Goal: Task Accomplishment & Management: Manage account settings

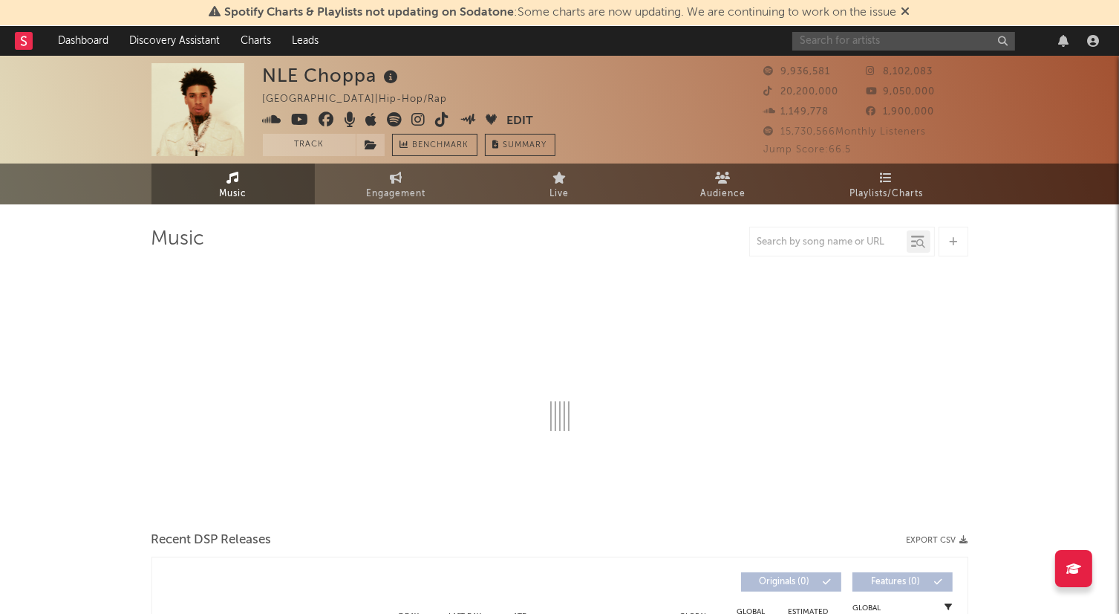
click at [827, 45] on input "text" at bounding box center [904, 41] width 223 height 19
type input "katseye"
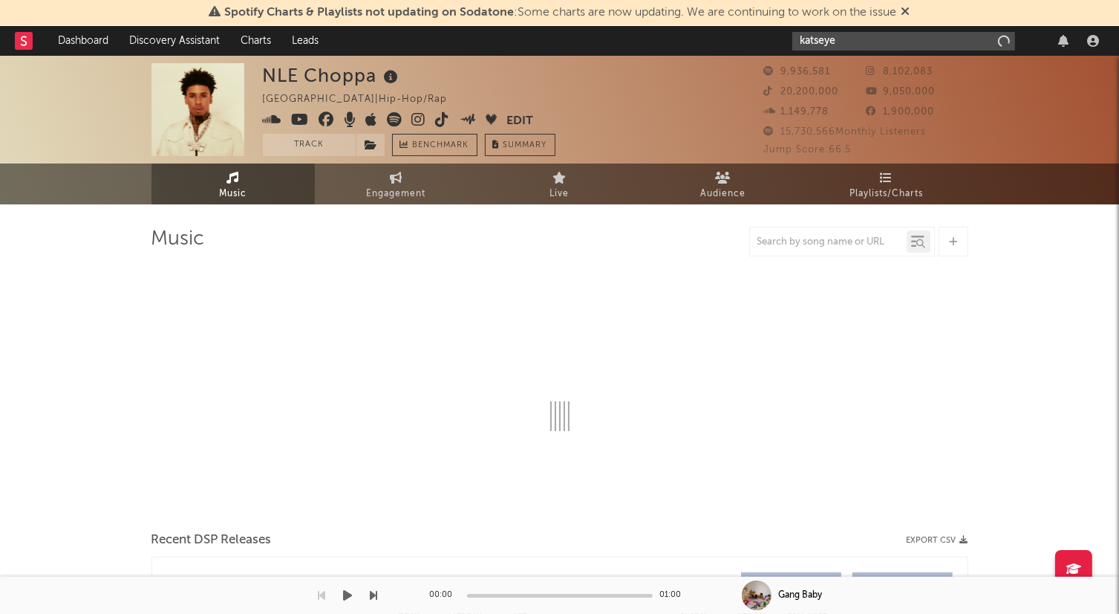
select select "6m"
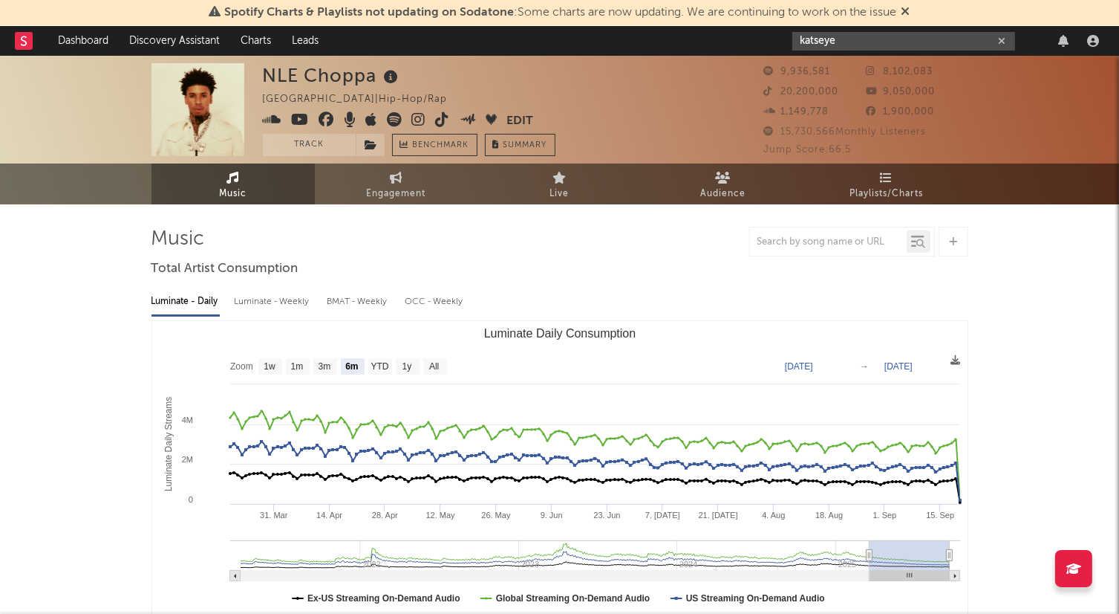
click at [917, 44] on input "katseye" at bounding box center [904, 41] width 223 height 19
click at [914, 14] on div "Spotify Charts & Playlists not updating on Sodatone : Some charts are now updat…" at bounding box center [559, 13] width 1119 height 26
click at [911, 13] on icon at bounding box center [906, 11] width 9 height 12
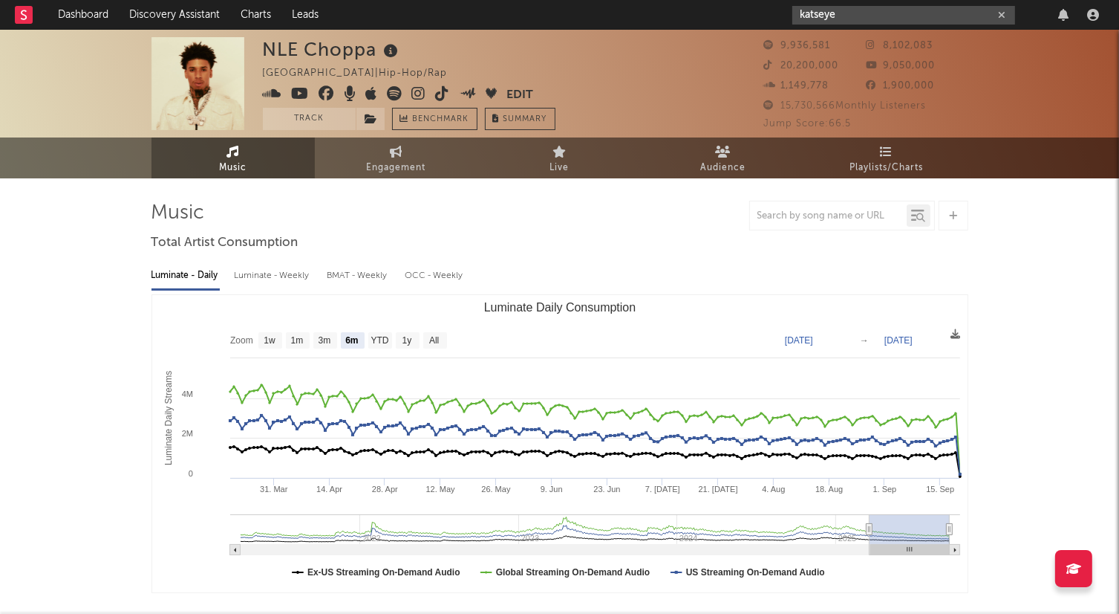
click at [891, 20] on input "katseye" at bounding box center [904, 15] width 223 height 19
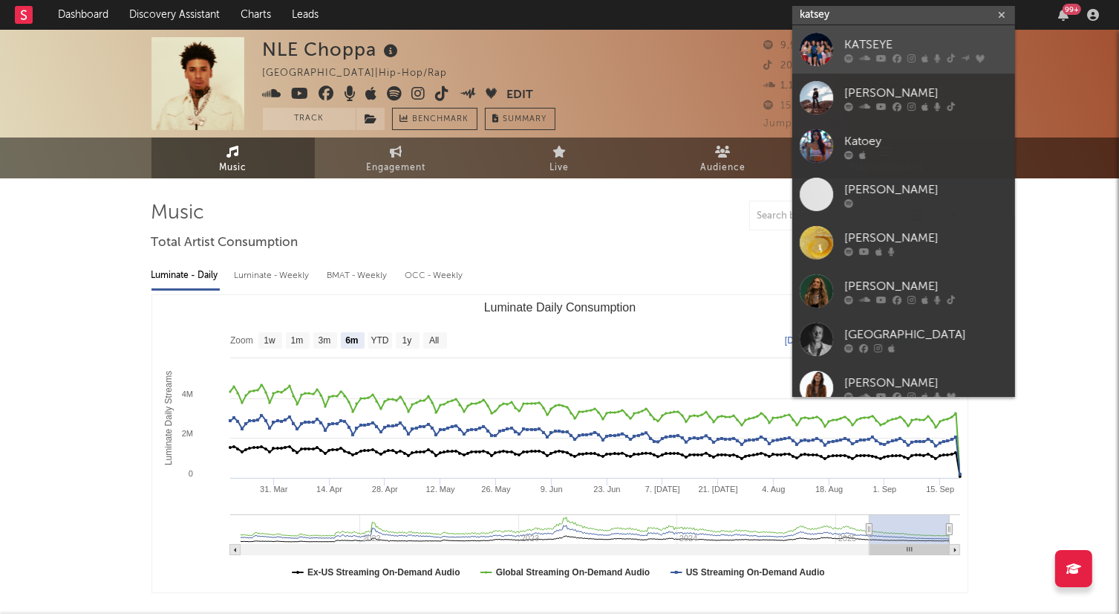
type input "katsey"
click at [883, 46] on div "KATSEYE" at bounding box center [925, 45] width 163 height 18
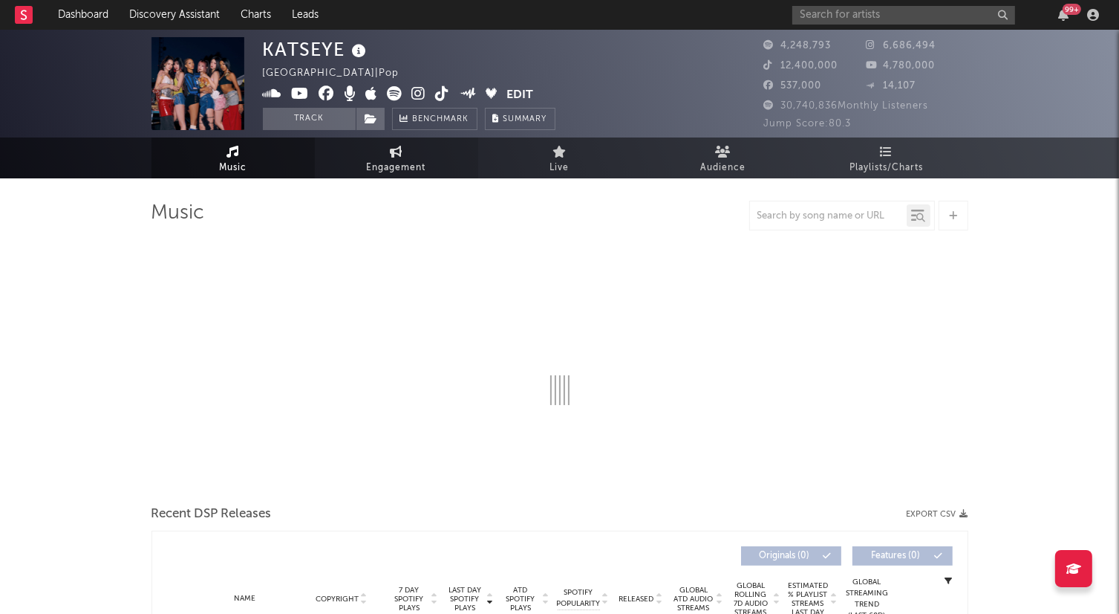
select select "6m"
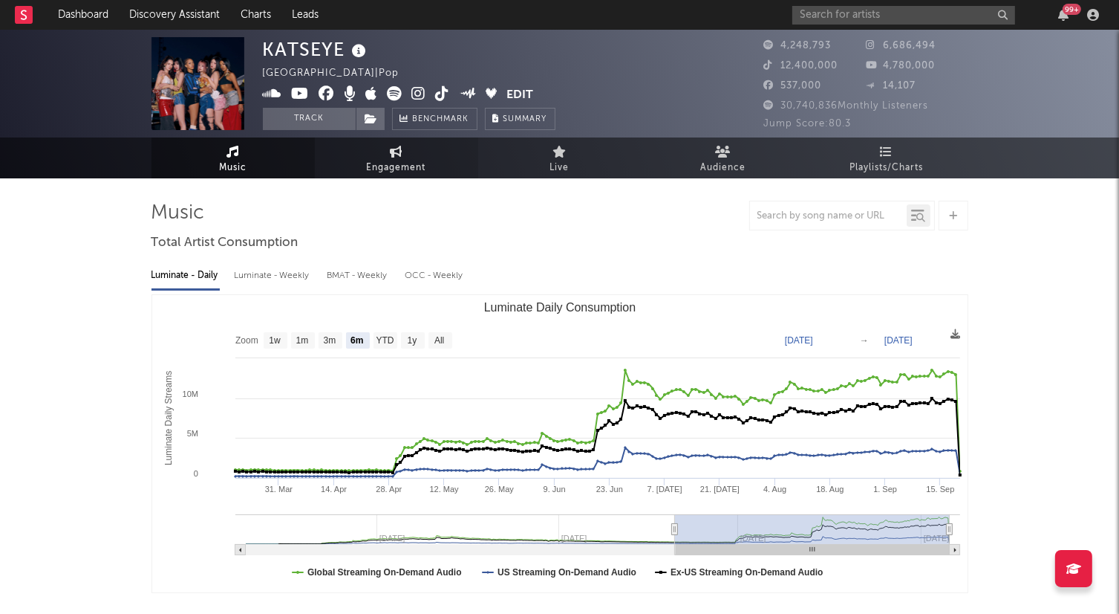
click at [400, 163] on span "Engagement" at bounding box center [396, 168] width 59 height 18
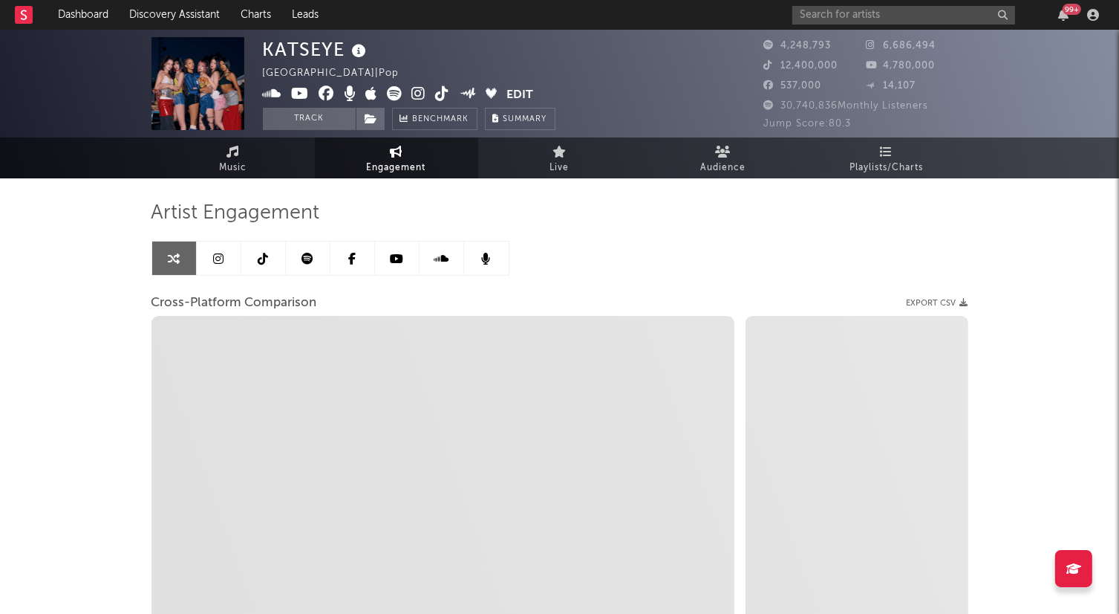
select select "1w"
click at [268, 261] on link at bounding box center [263, 257] width 45 height 33
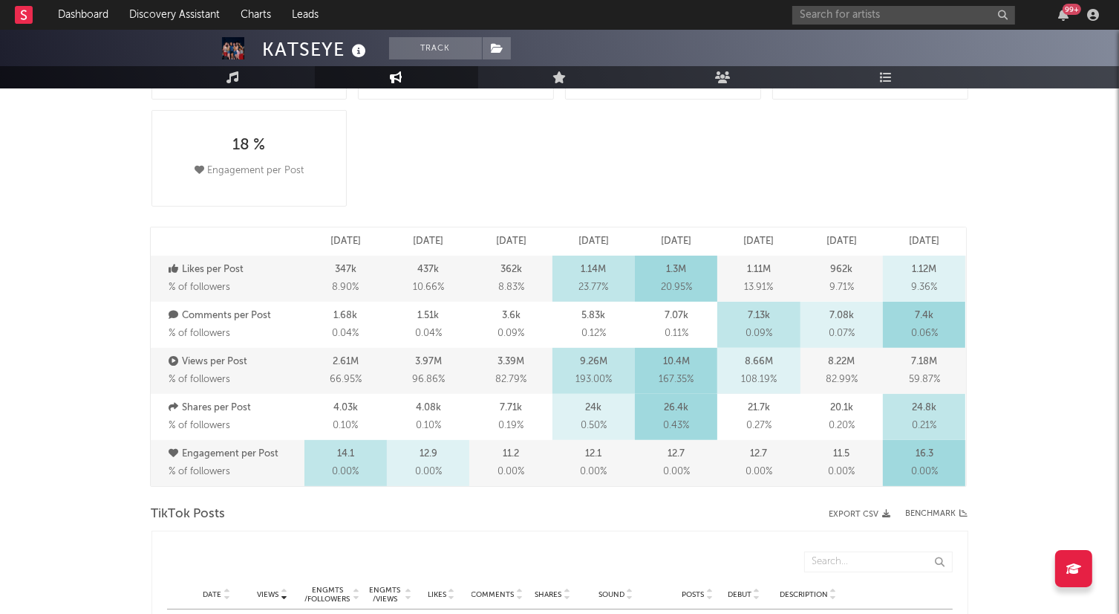
select select "6m"
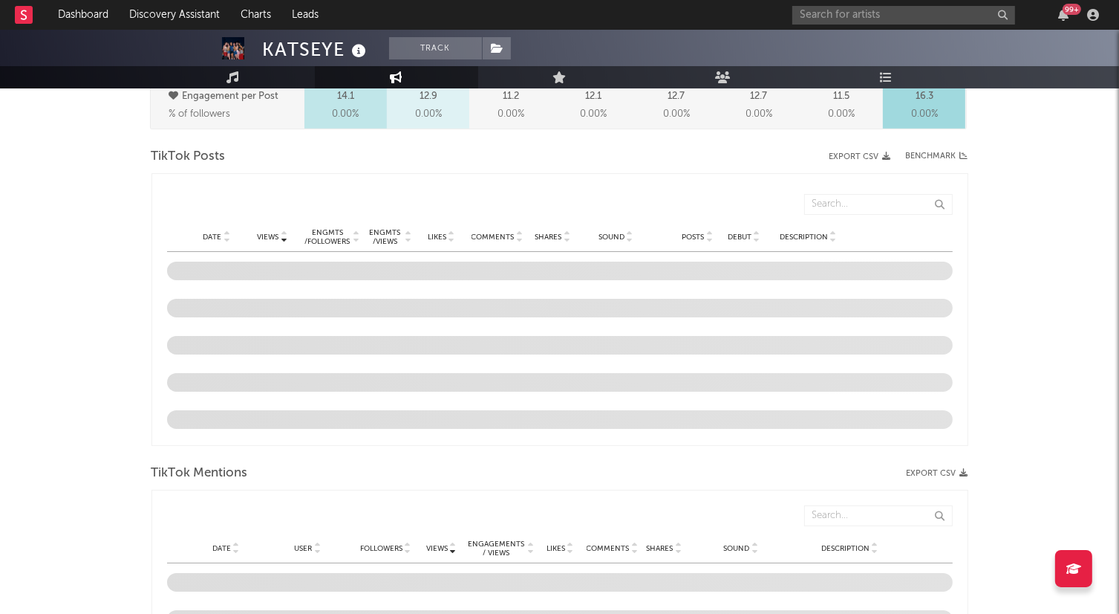
scroll to position [730, 0]
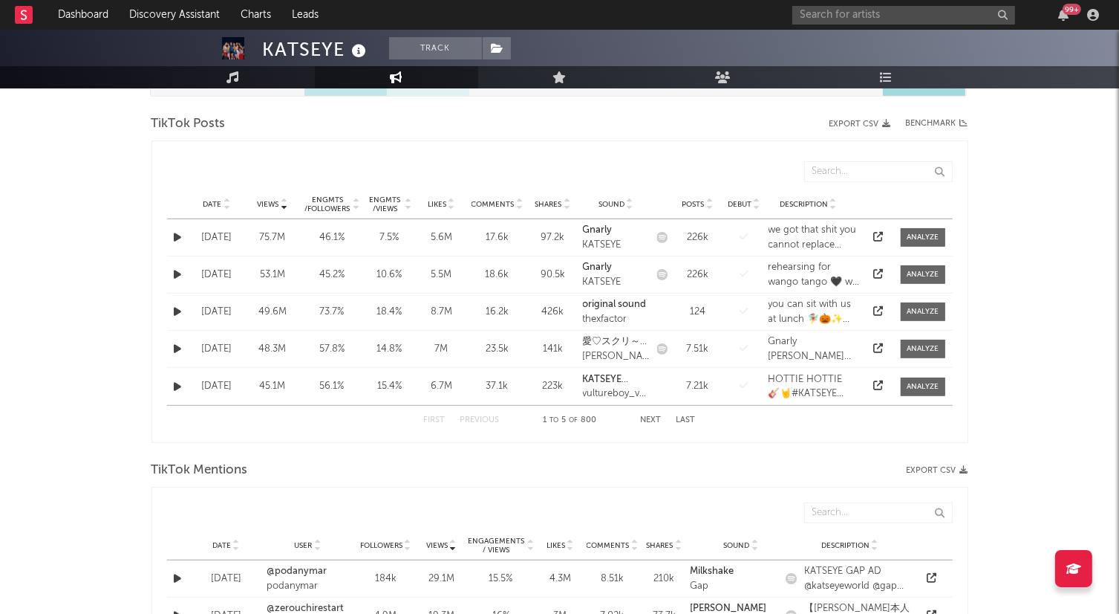
click at [227, 206] on icon at bounding box center [227, 207] width 7 height 6
click at [865, 123] on button "Export CSV" at bounding box center [861, 124] width 62 height 9
click at [819, 18] on input "text" at bounding box center [904, 15] width 223 height 19
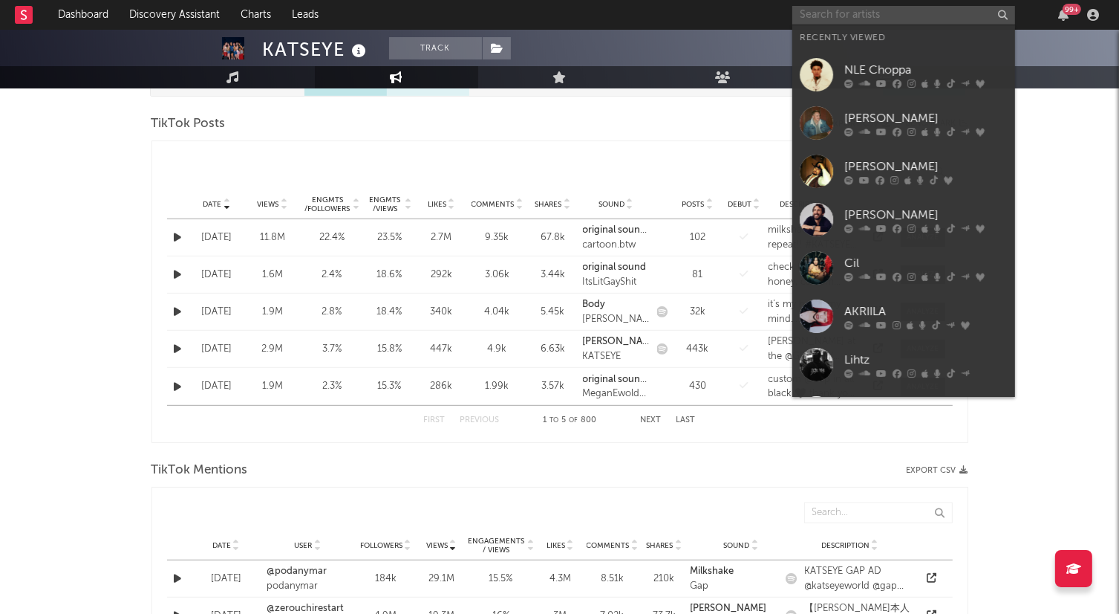
paste input "[PERSON_NAME]"
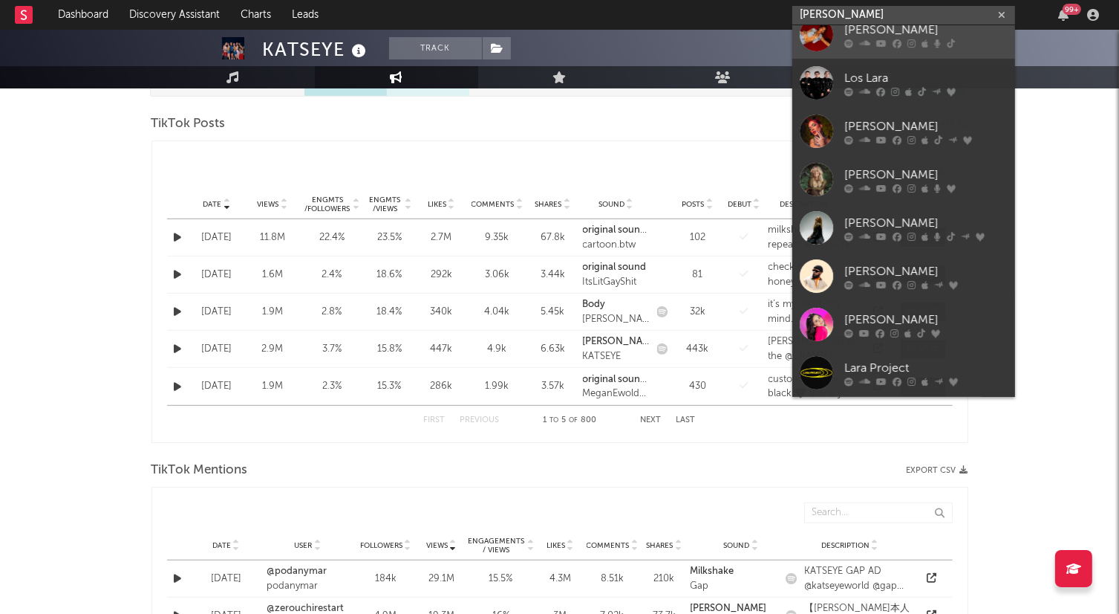
scroll to position [0, 0]
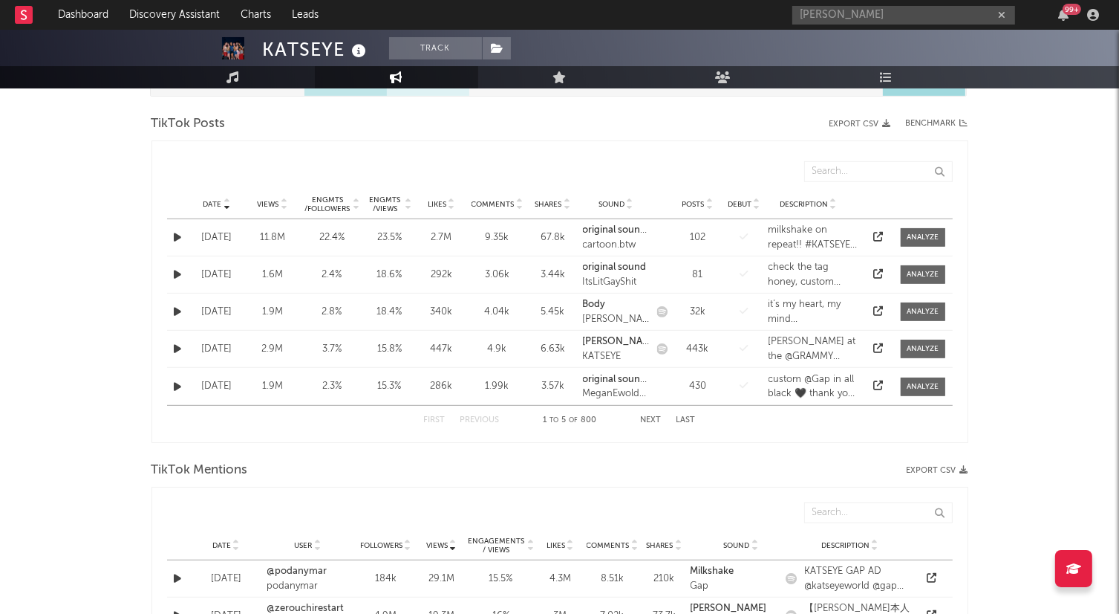
click at [1046, 178] on div "KATSEYE Track [GEOGRAPHIC_DATA] | Pop Edit Track Benchmark Summary 4,248,793 6,…" at bounding box center [559, 438] width 1119 height 2277
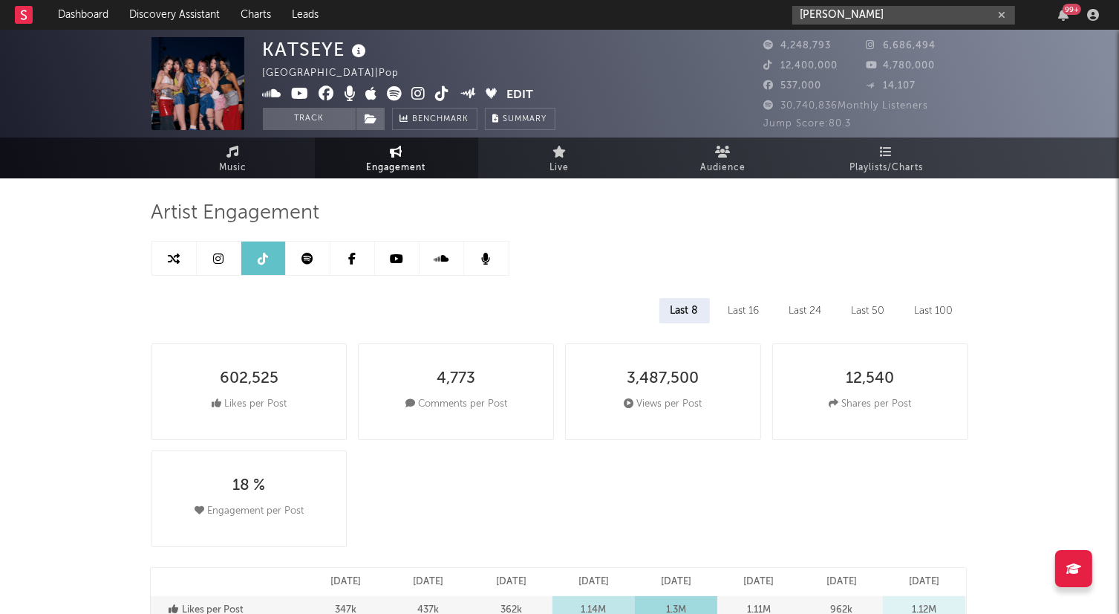
click at [822, 16] on input "[PERSON_NAME]" at bounding box center [904, 15] width 223 height 19
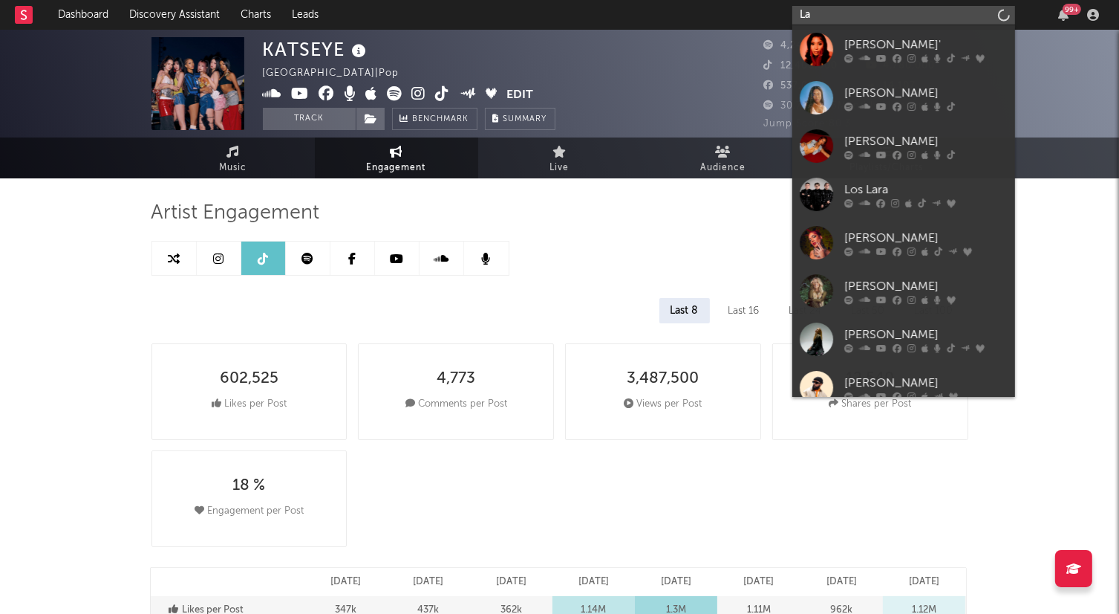
type input "L"
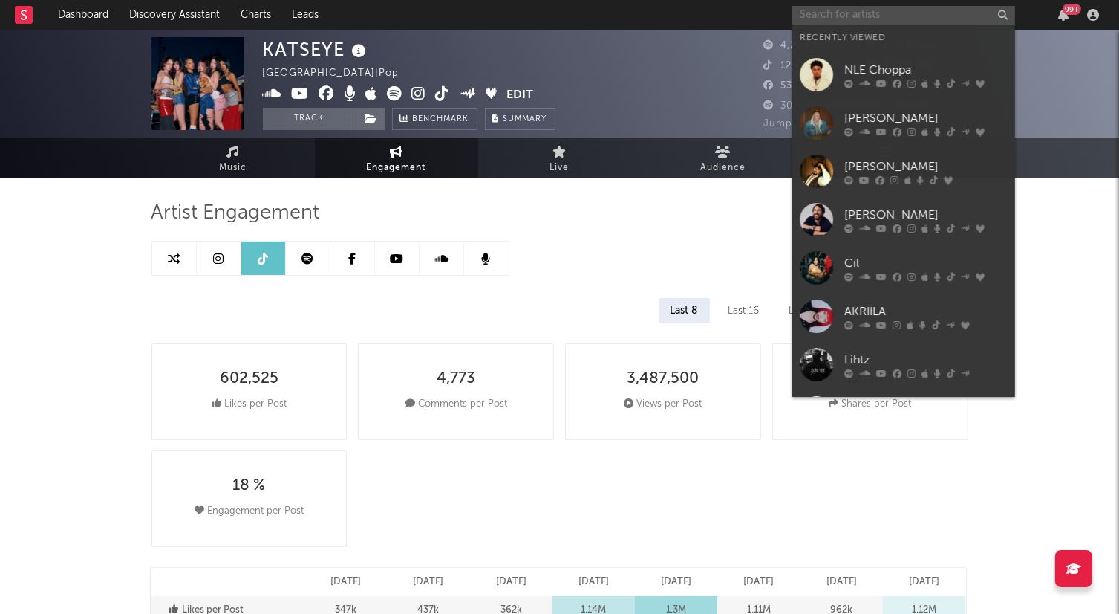
paste input "Yoochae"
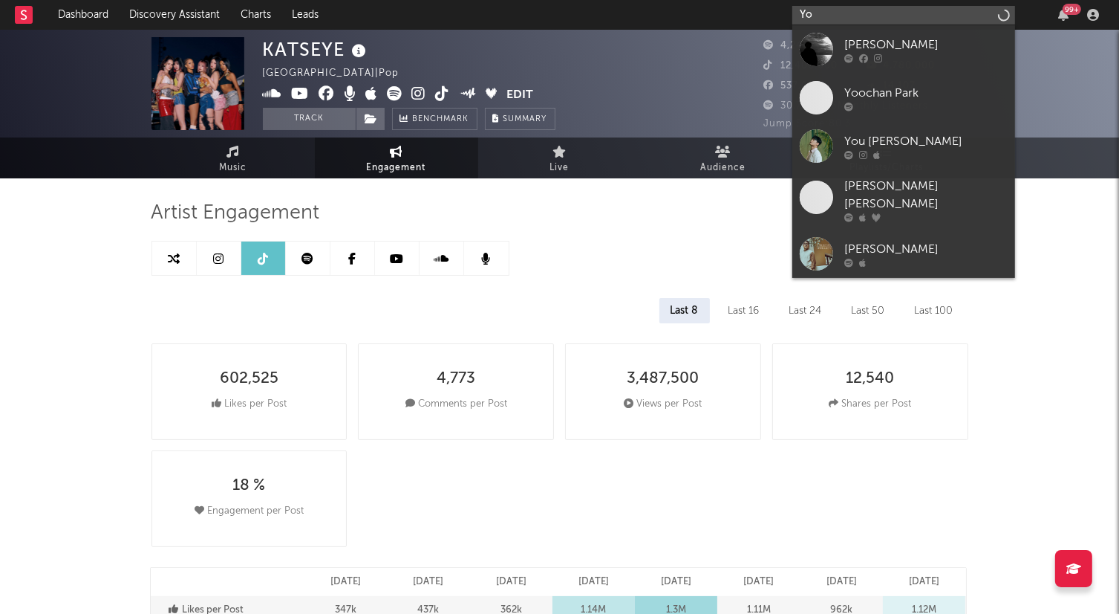
type input "Y"
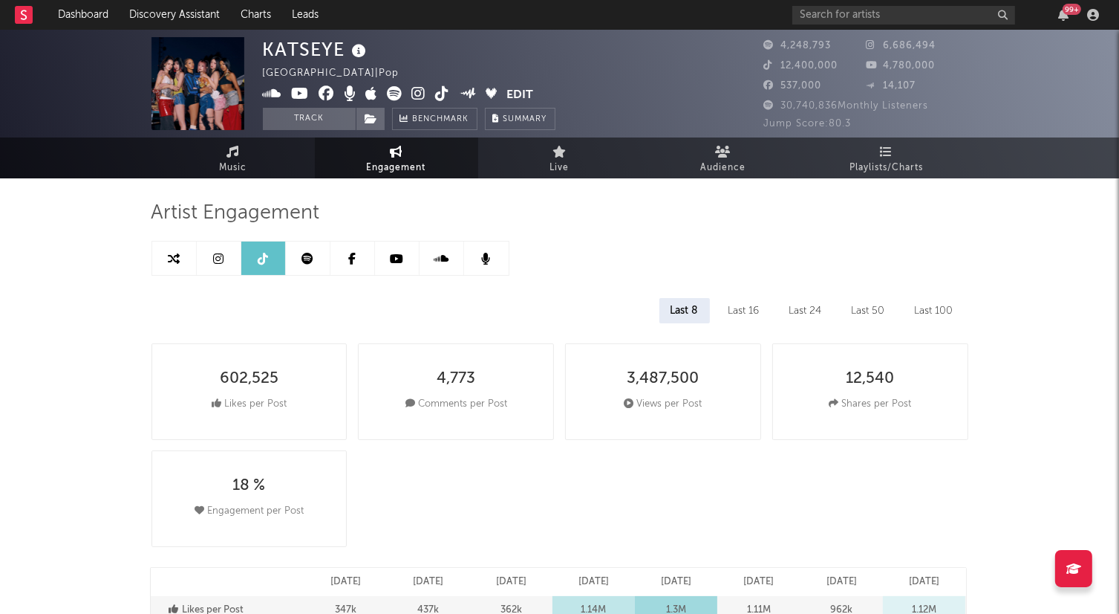
click at [213, 253] on icon at bounding box center [218, 259] width 10 height 12
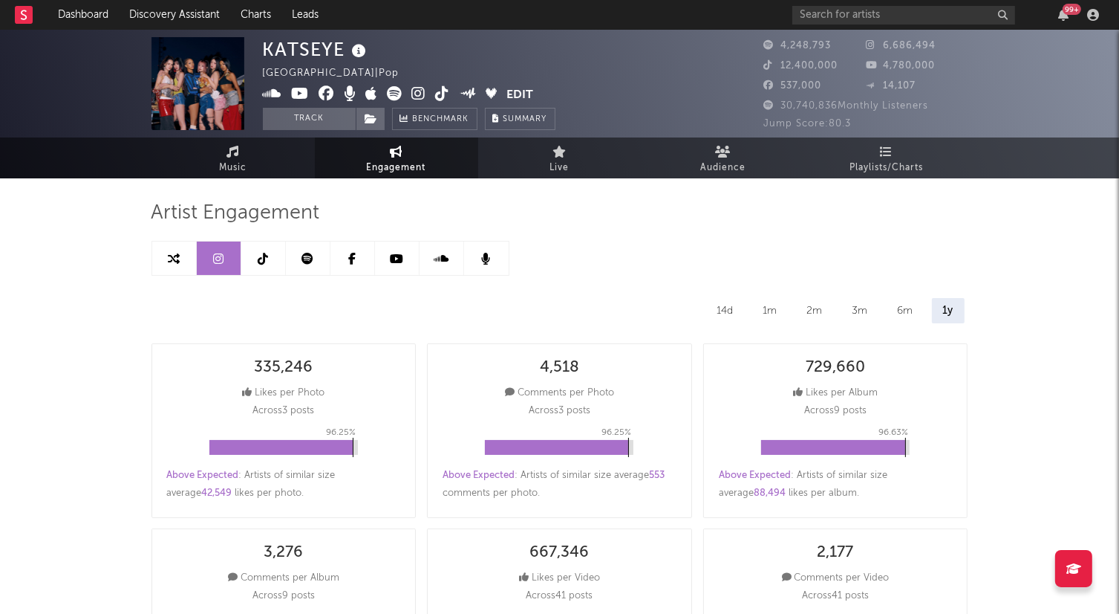
select select "1w"
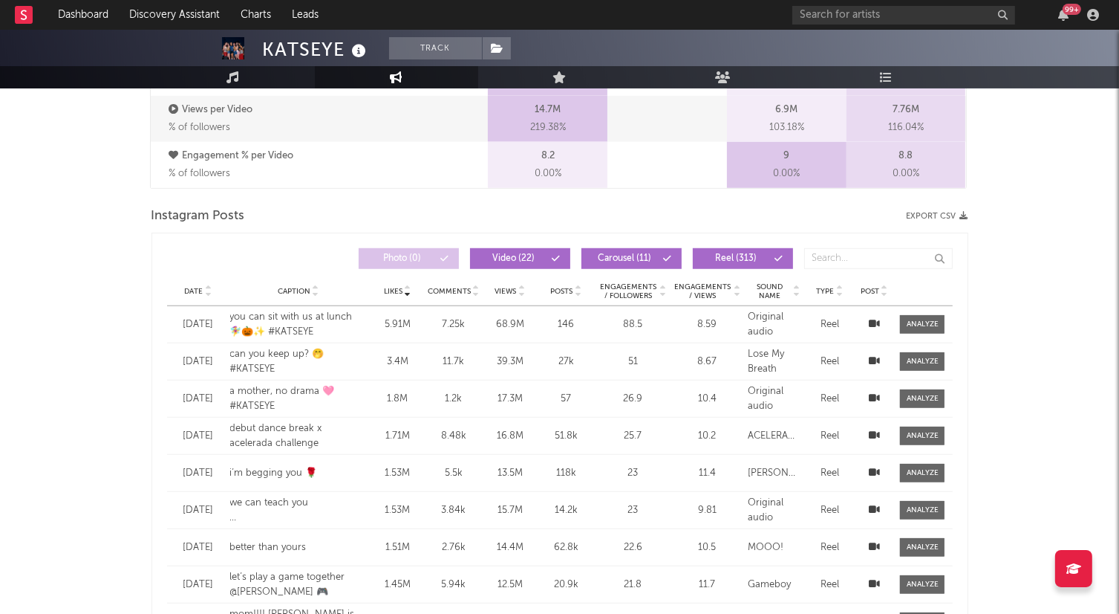
scroll to position [1190, 0]
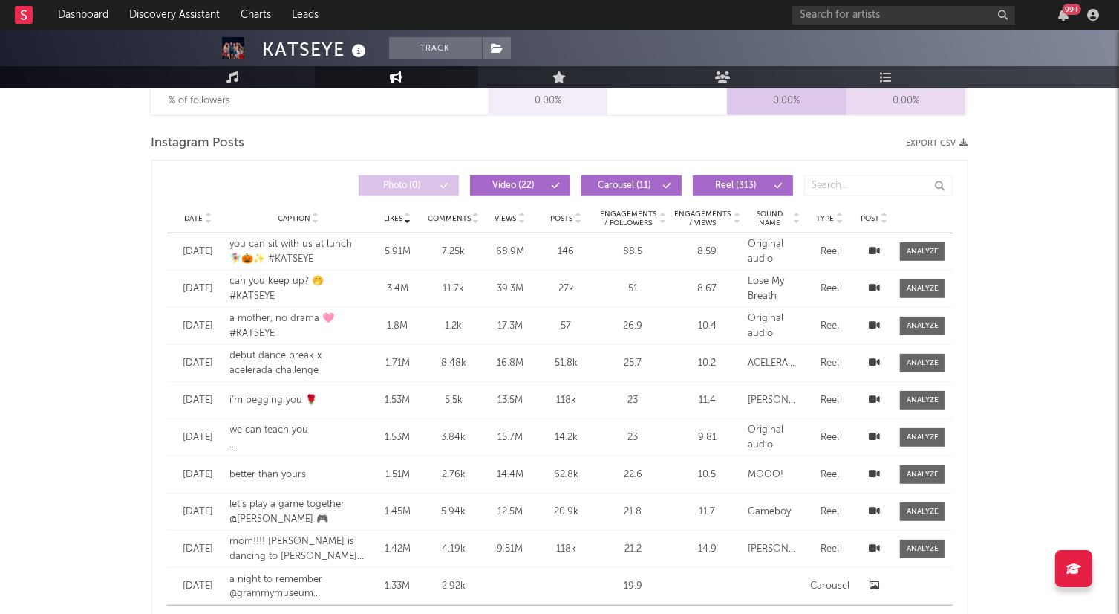
click at [944, 141] on button "Export CSV" at bounding box center [938, 143] width 62 height 9
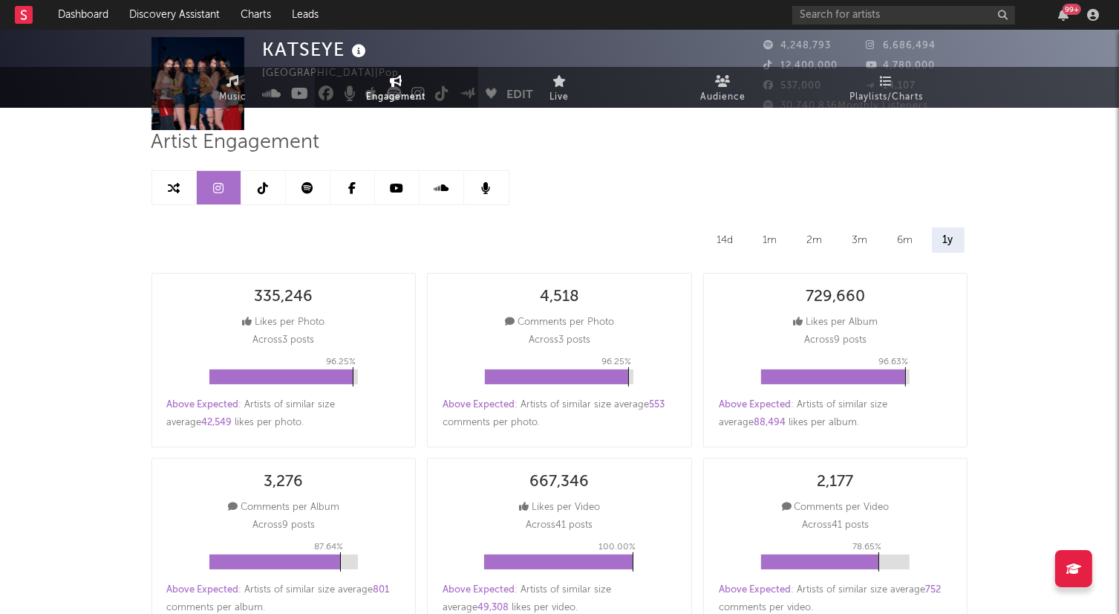
scroll to position [0, 0]
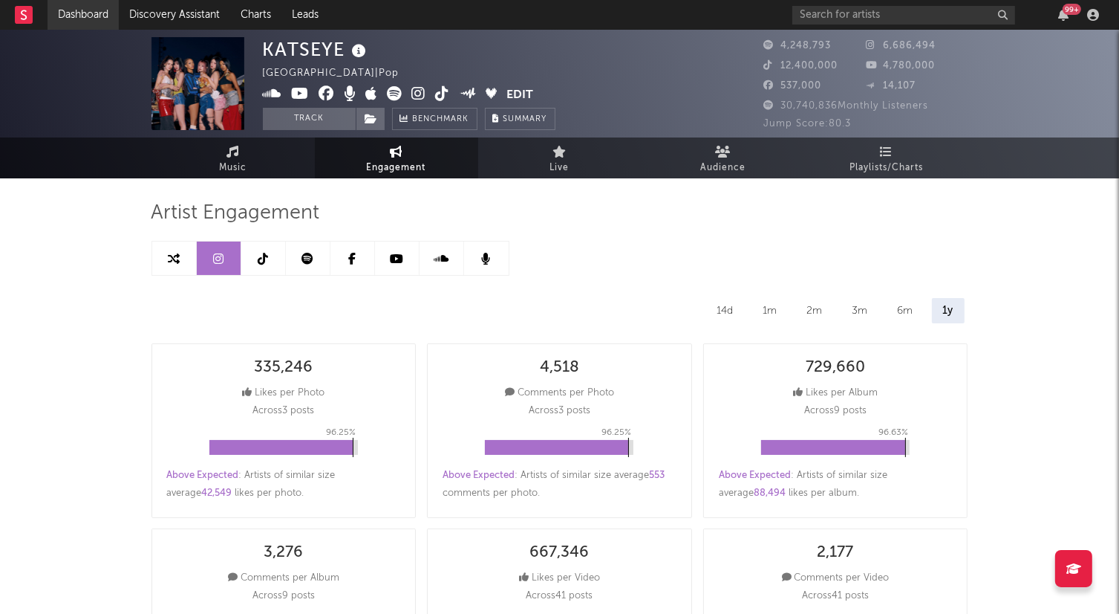
click at [59, 16] on link "Dashboard" at bounding box center [83, 15] width 71 height 30
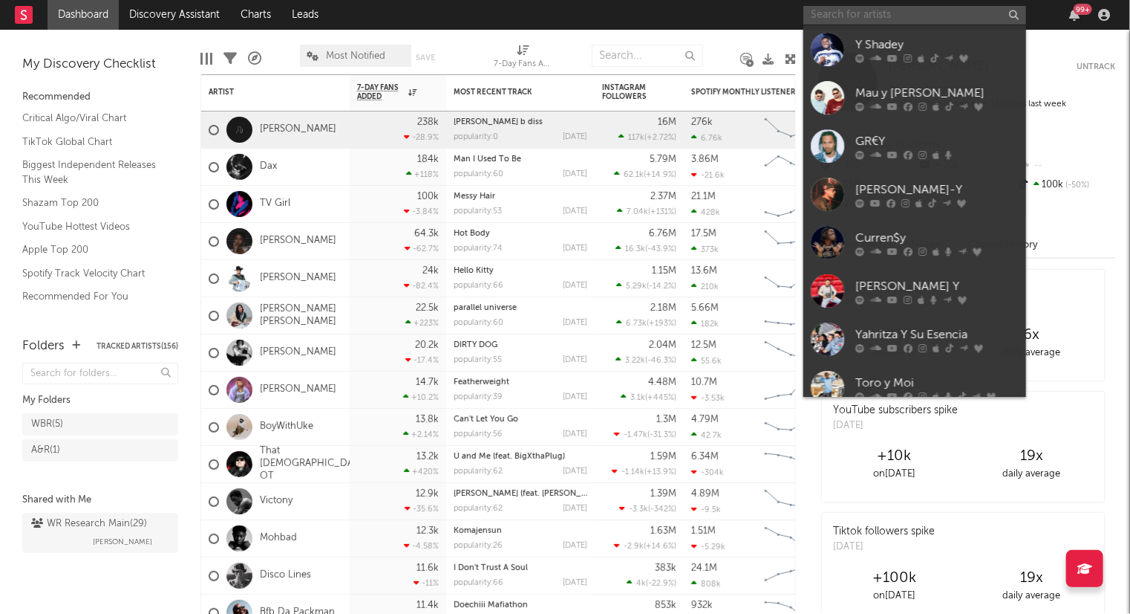
click at [856, 12] on input "text" at bounding box center [915, 15] width 223 height 19
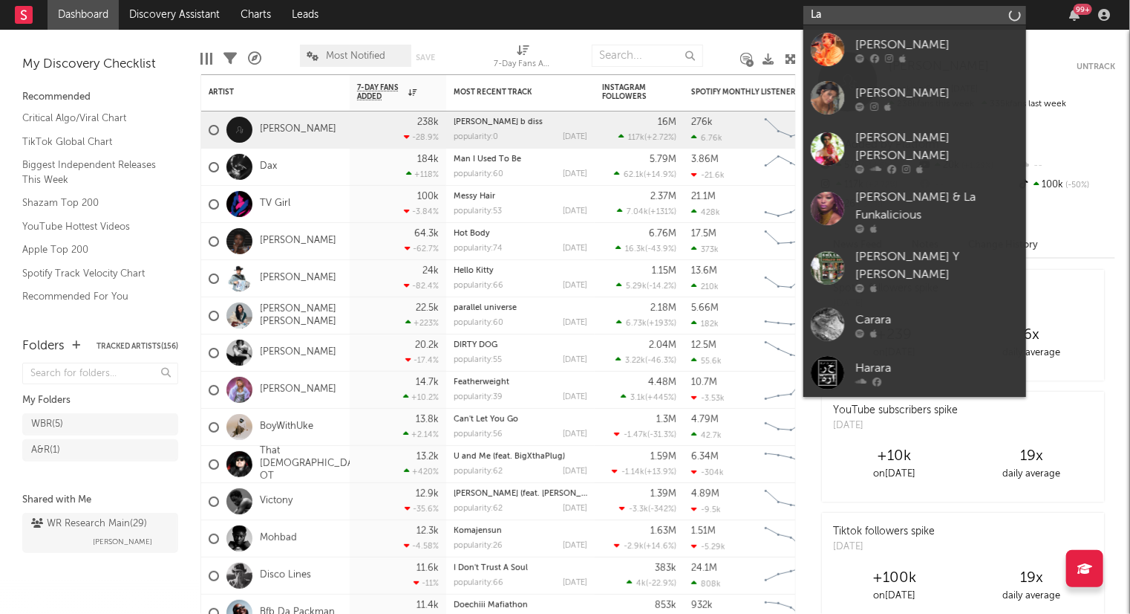
type input "L"
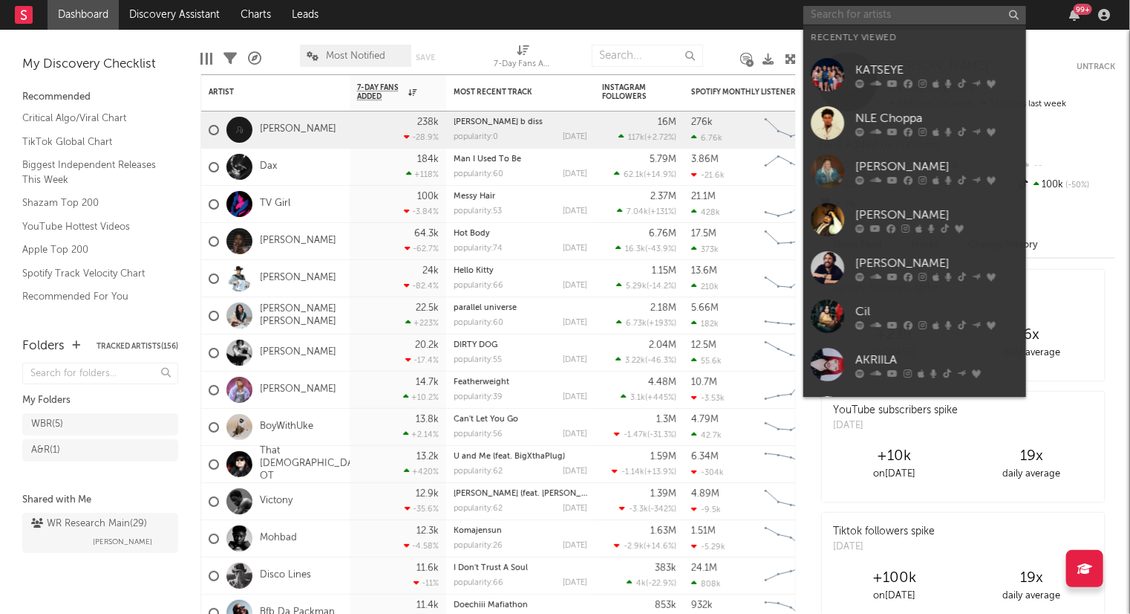
paste input "[URL][DOMAIN_NAME]"
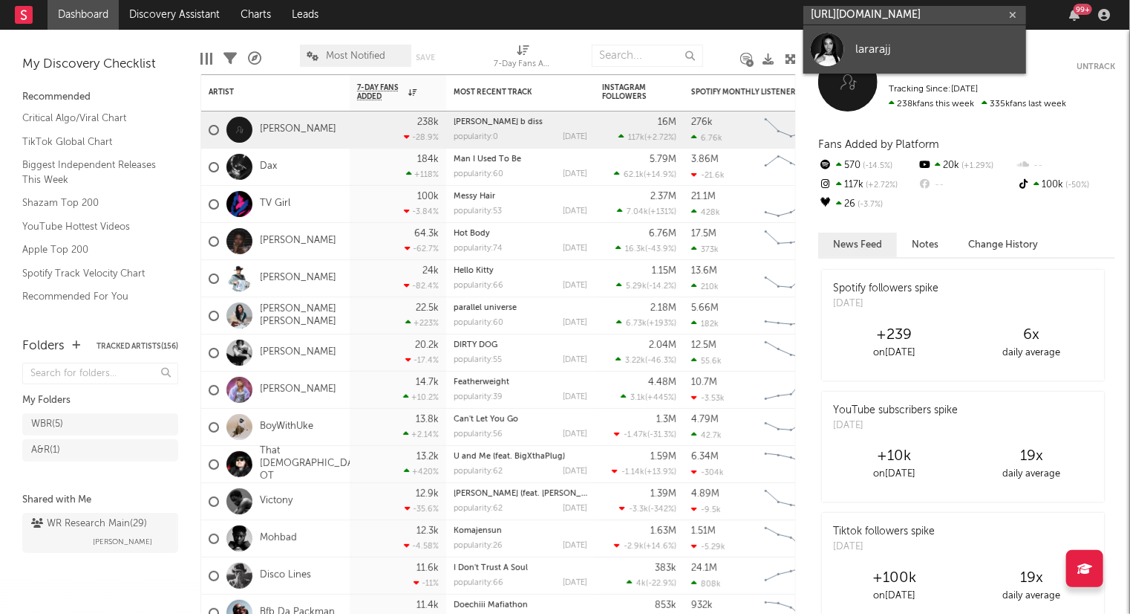
type input "[URL][DOMAIN_NAME]"
click at [824, 54] on div at bounding box center [827, 49] width 33 height 33
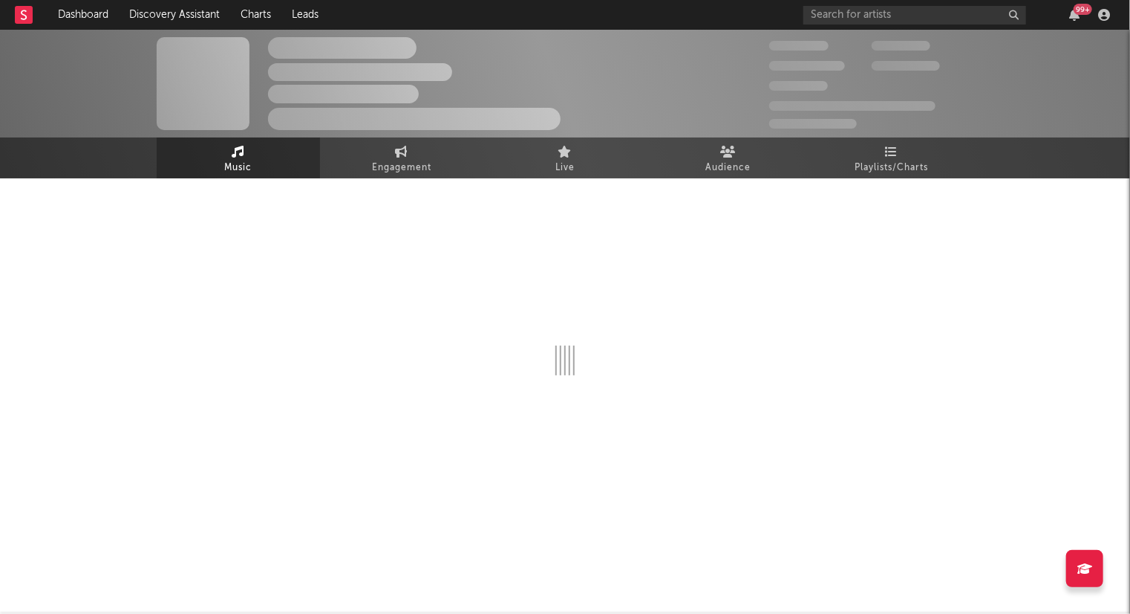
select select "1w"
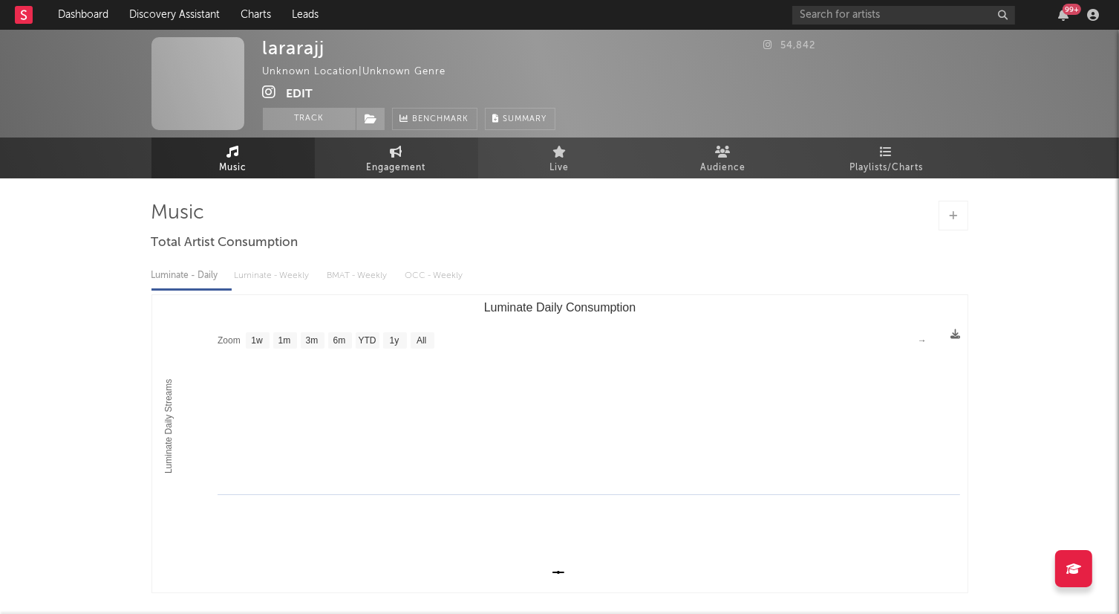
click at [410, 159] on span "Engagement" at bounding box center [396, 168] width 59 height 18
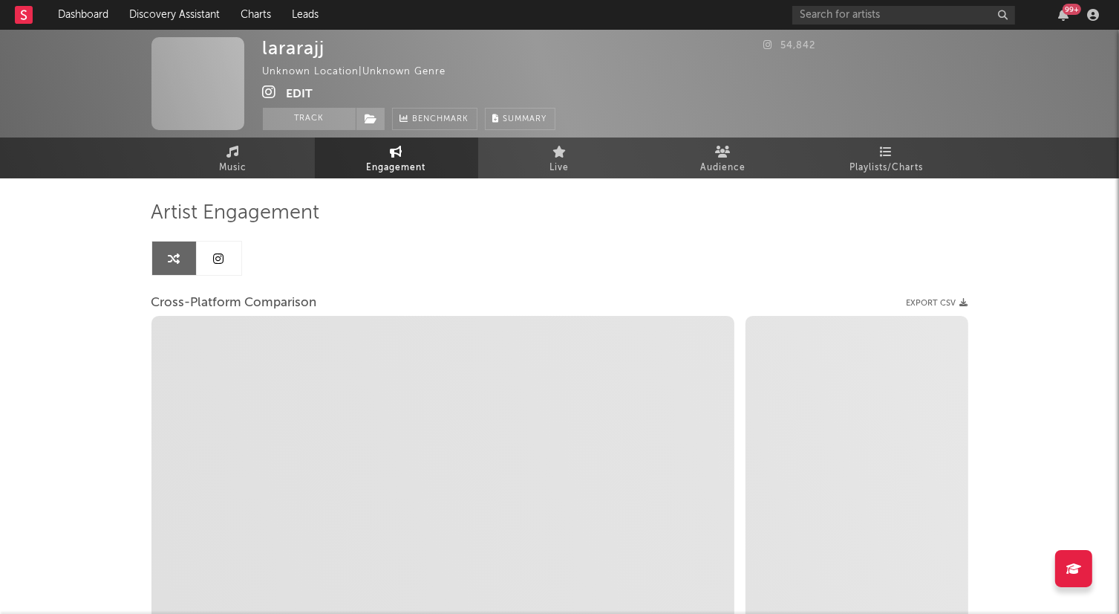
select select "1w"
select select "1m"
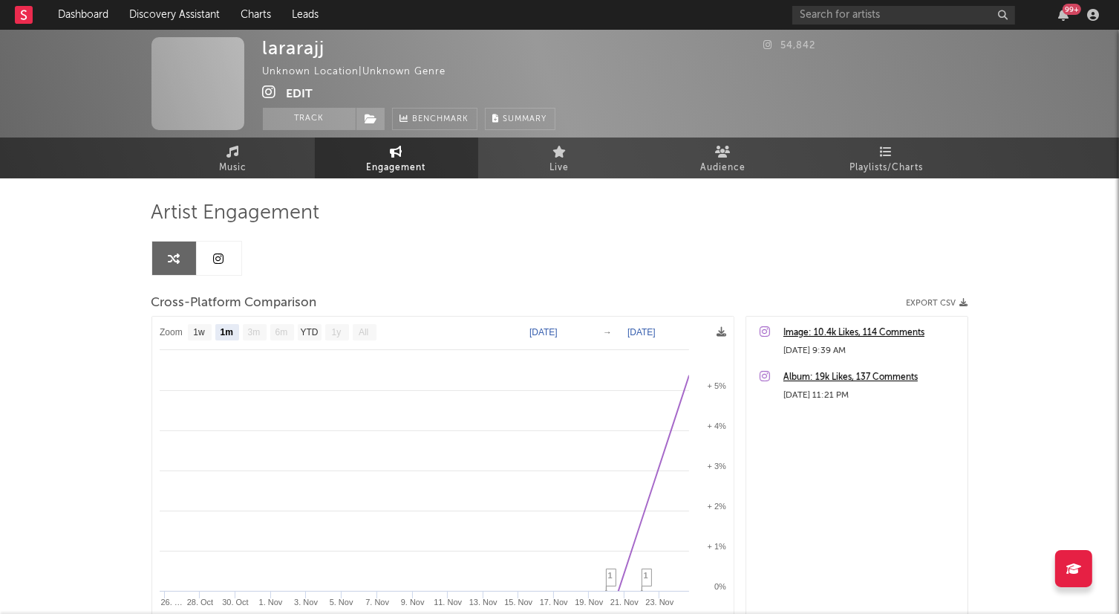
click at [271, 90] on icon at bounding box center [270, 92] width 14 height 15
click at [305, 95] on button "Edit" at bounding box center [300, 94] width 27 height 19
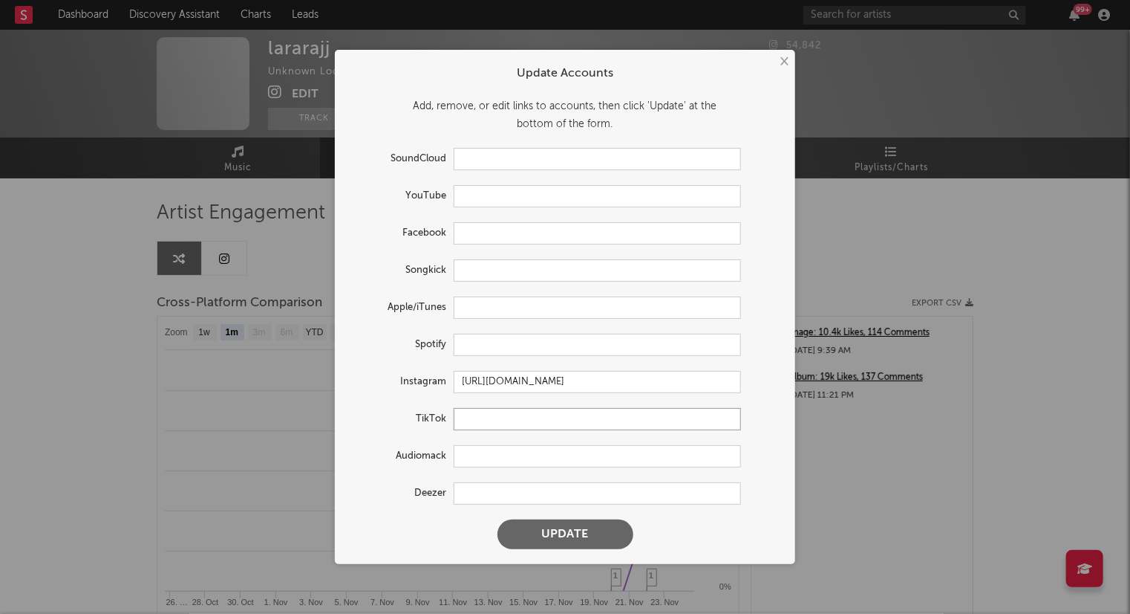
click at [463, 423] on input "text" at bounding box center [597, 419] width 287 height 22
paste input "[URL][DOMAIN_NAME]"
type input "[URL][DOMAIN_NAME]"
click at [790, 63] on button "×" at bounding box center [783, 61] width 16 height 16
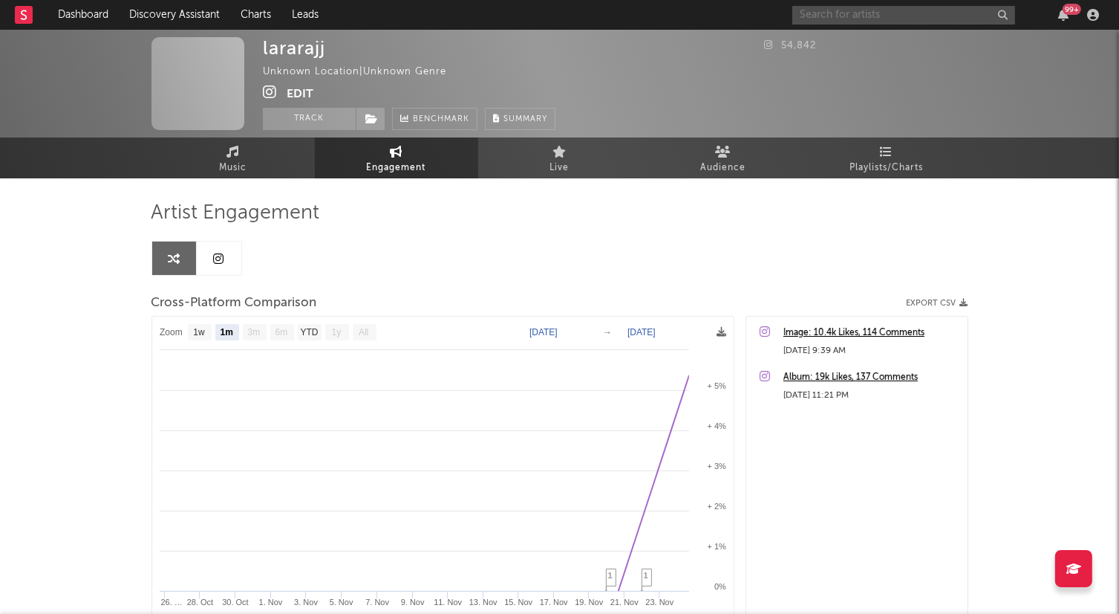
click at [849, 11] on input "text" at bounding box center [904, 15] width 223 height 19
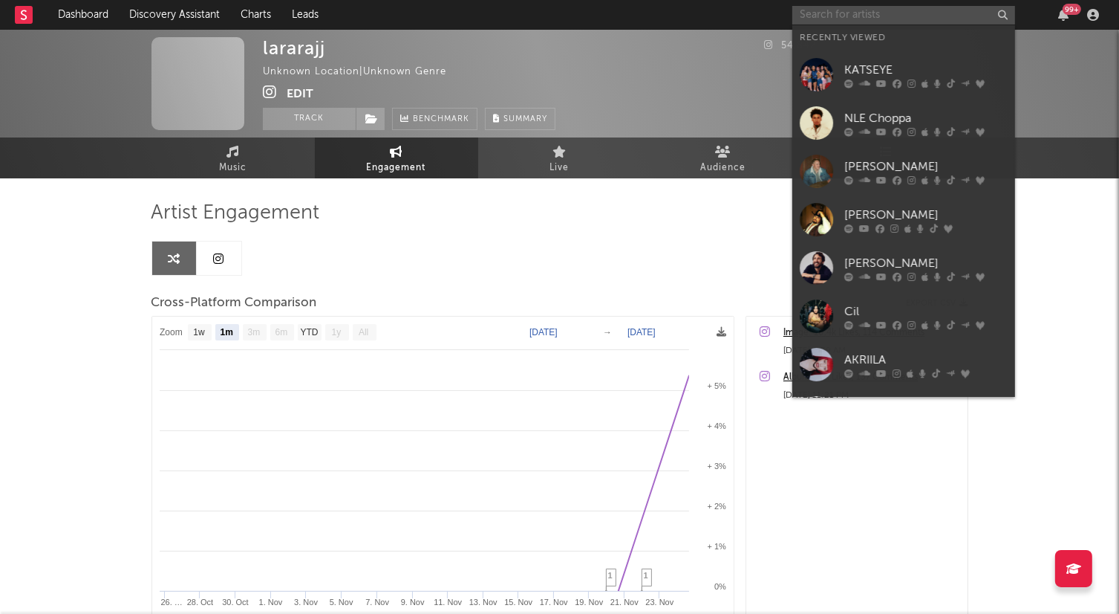
paste input "[URL][DOMAIN_NAME]"
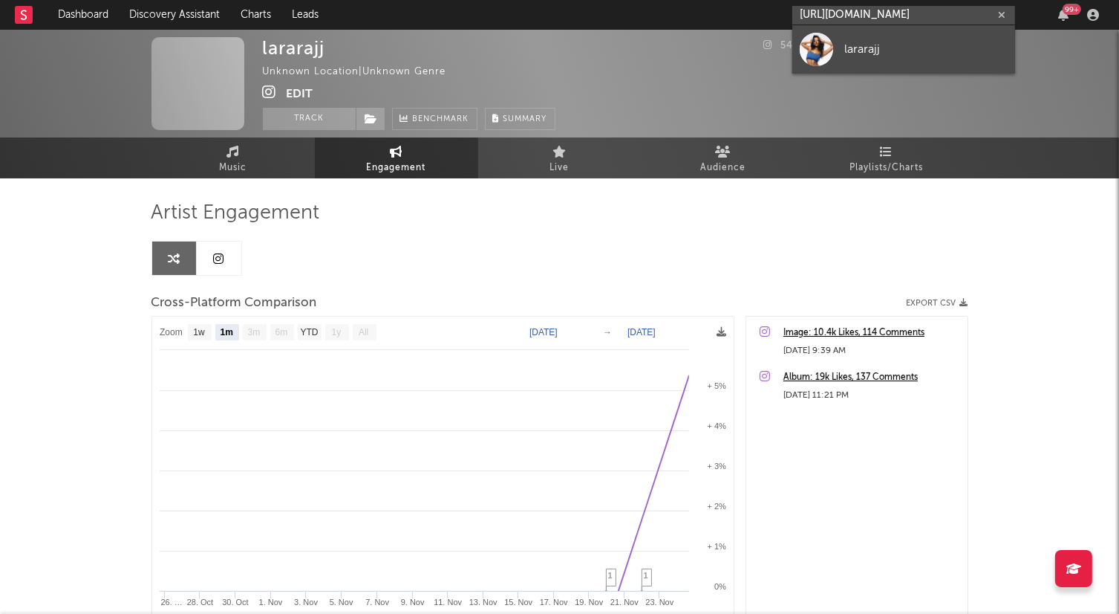
type input "[URL][DOMAIN_NAME]"
click at [812, 51] on div at bounding box center [816, 49] width 33 height 33
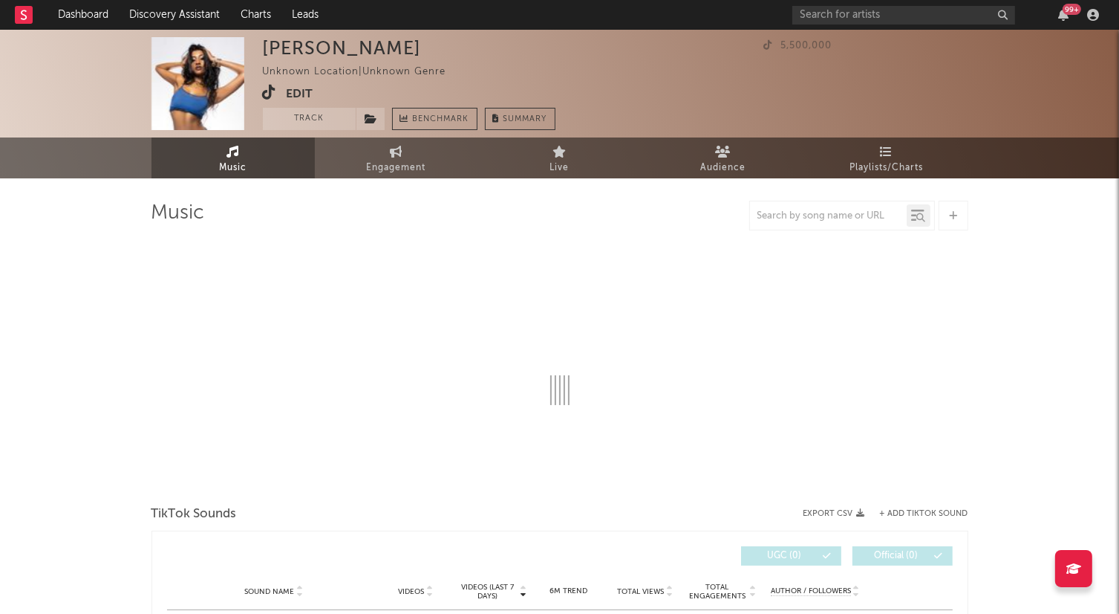
select select "1w"
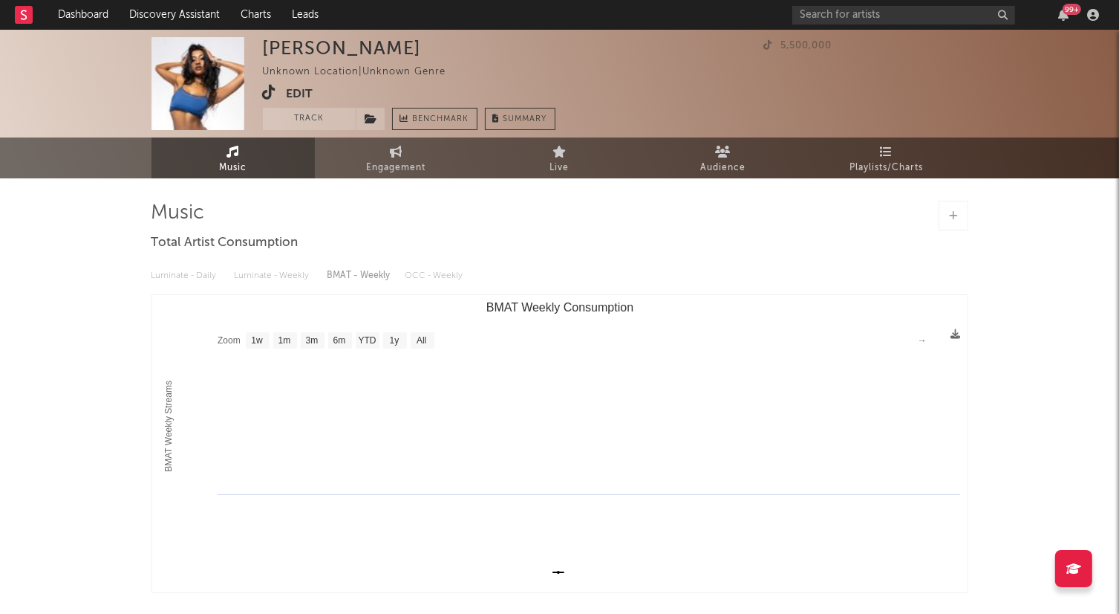
click at [294, 88] on button "Edit" at bounding box center [300, 94] width 27 height 19
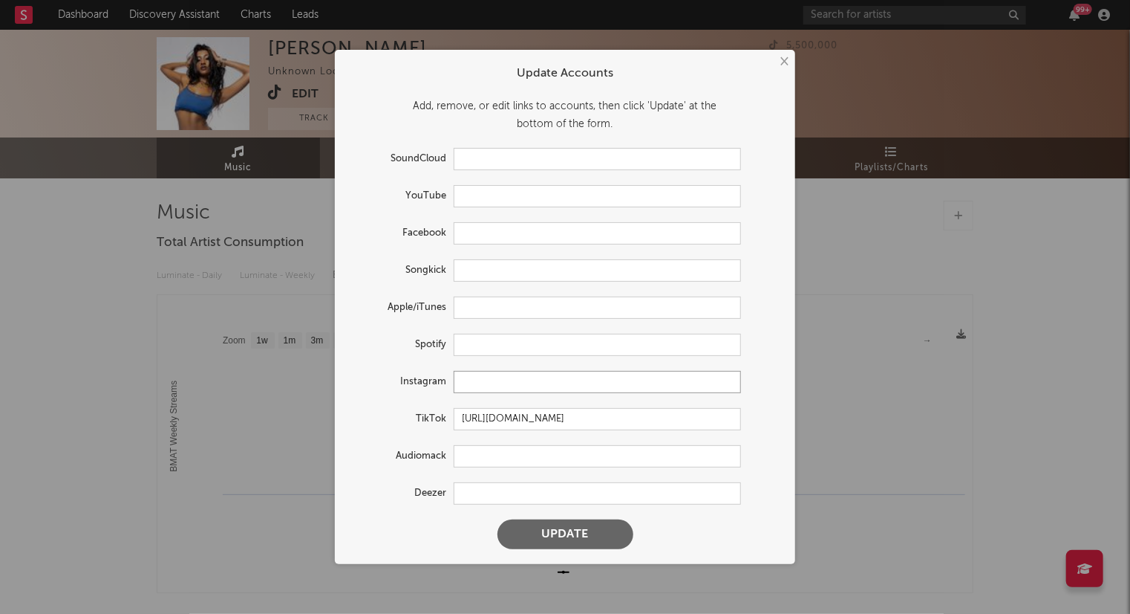
click at [466, 387] on input "text" at bounding box center [597, 382] width 287 height 22
paste input "[URL][DOMAIN_NAME]"
type input "[URL][DOMAIN_NAME]"
click at [579, 536] on button "Update" at bounding box center [566, 534] width 136 height 30
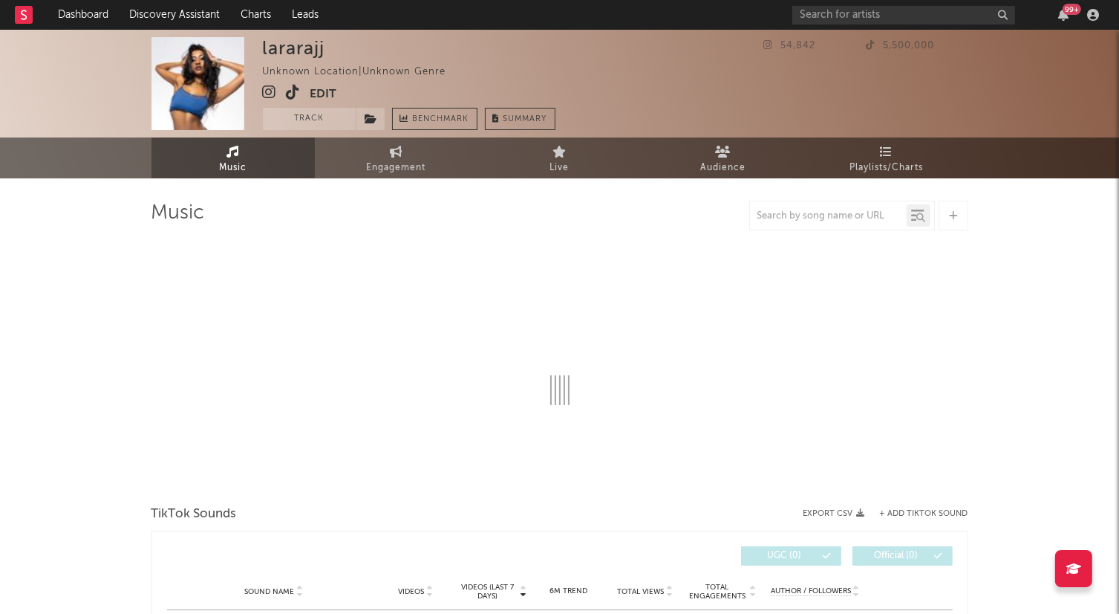
select select "1w"
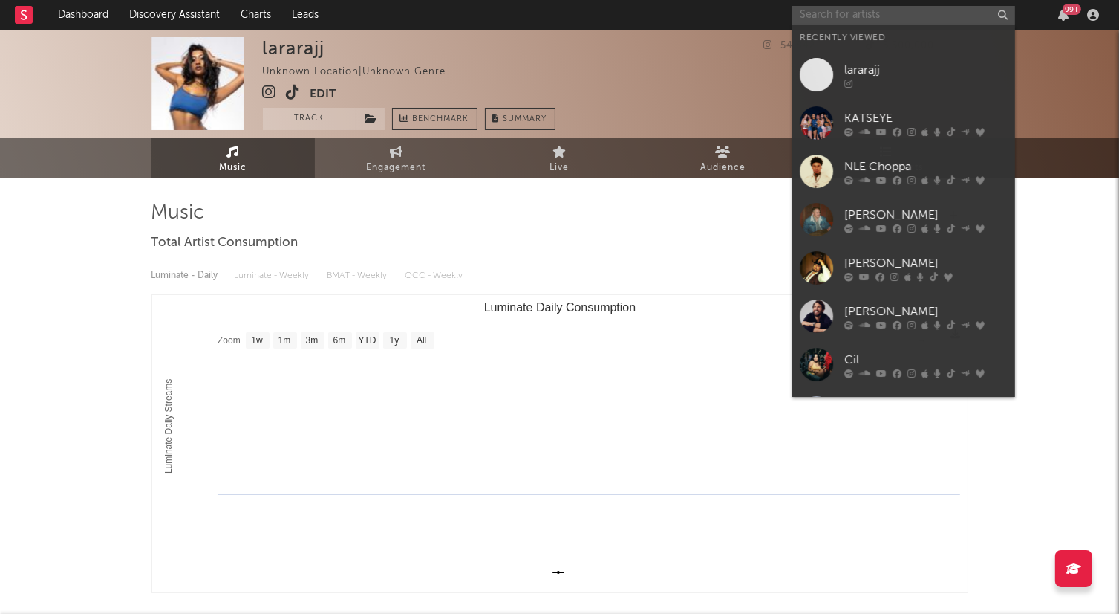
click at [897, 13] on input "text" at bounding box center [904, 15] width 223 height 19
paste input "[URL][DOMAIN_NAME]"
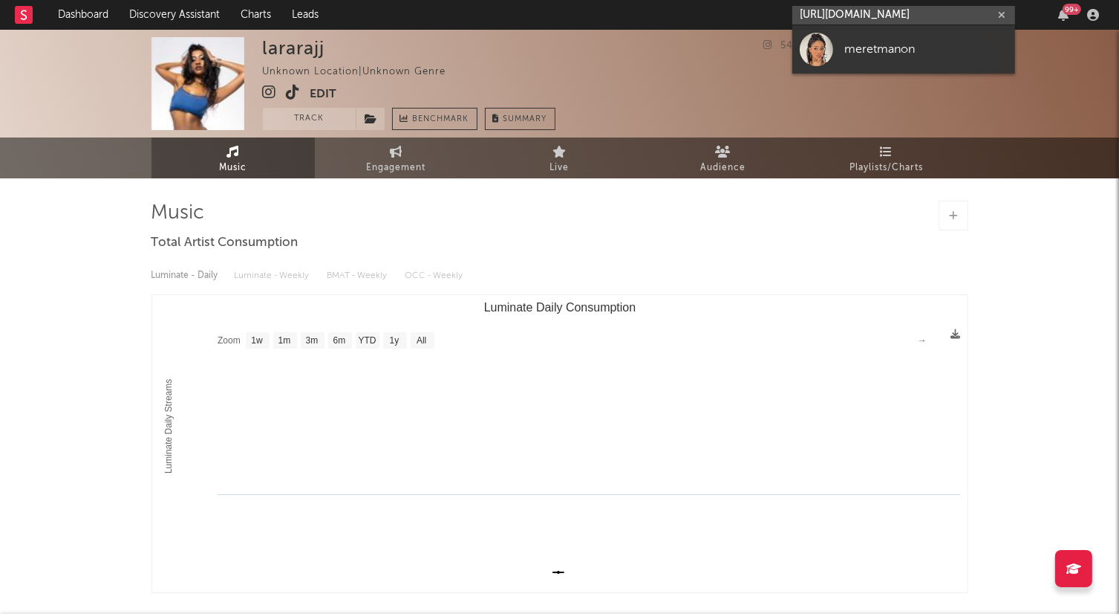
click at [872, 12] on input "[URL][DOMAIN_NAME]" at bounding box center [904, 15] width 223 height 19
paste input "[DOMAIN_NAME][URL]"
type input "[URL][DOMAIN_NAME]"
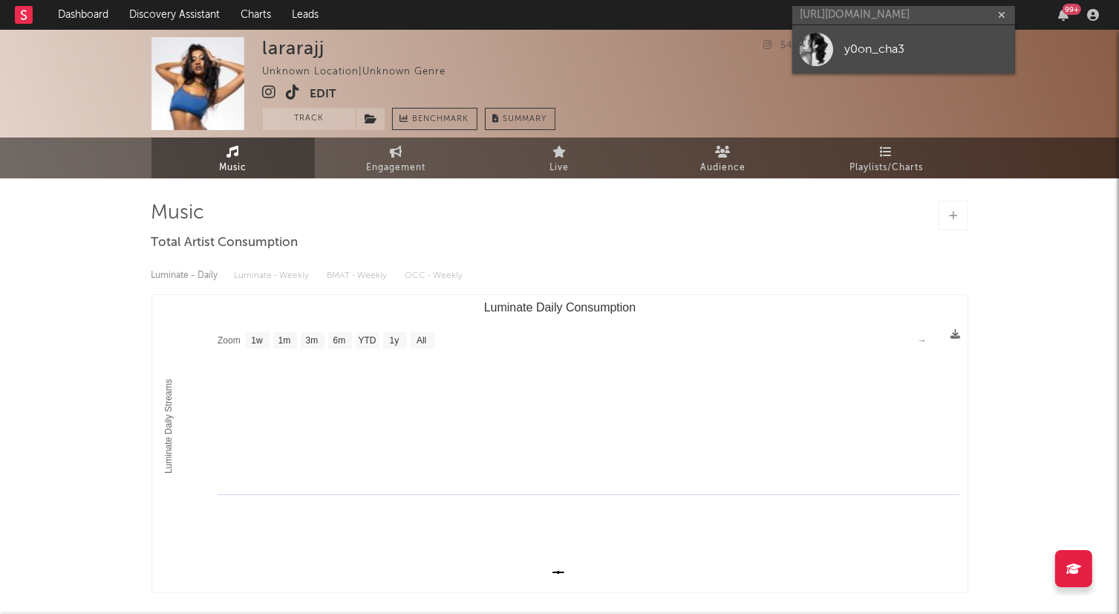
click at [857, 44] on div "y0on_cha3" at bounding box center [925, 49] width 163 height 18
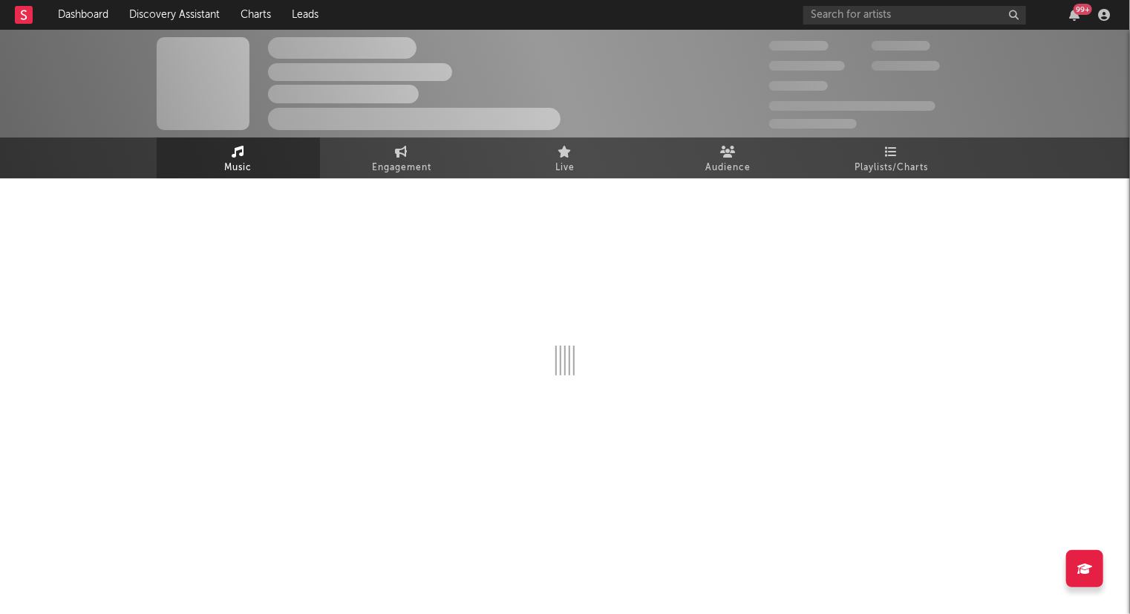
select select "1w"
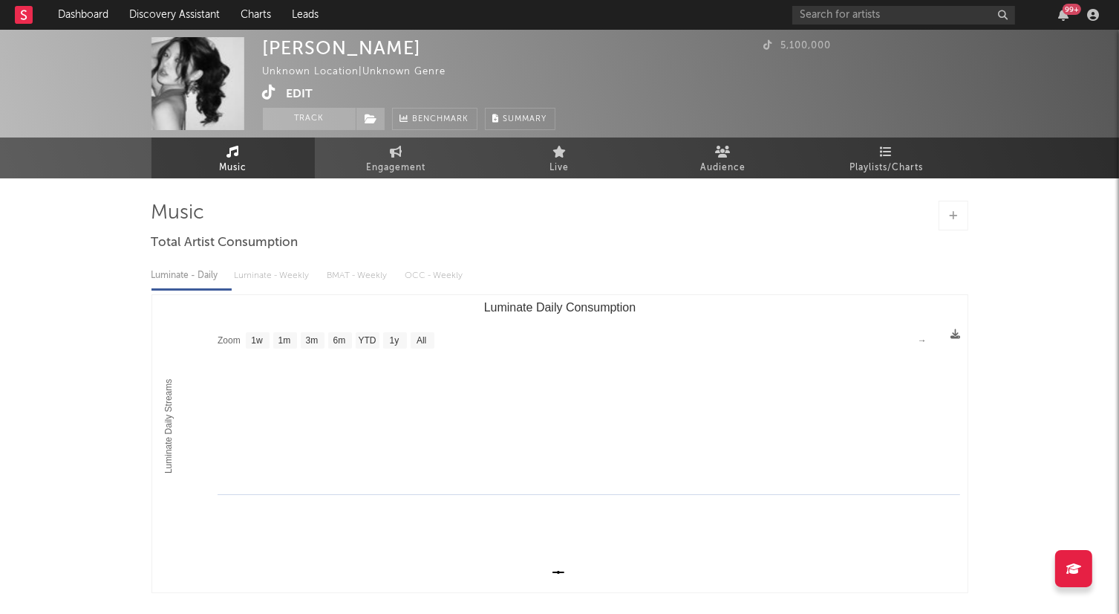
click at [308, 91] on button "Edit" at bounding box center [300, 94] width 27 height 19
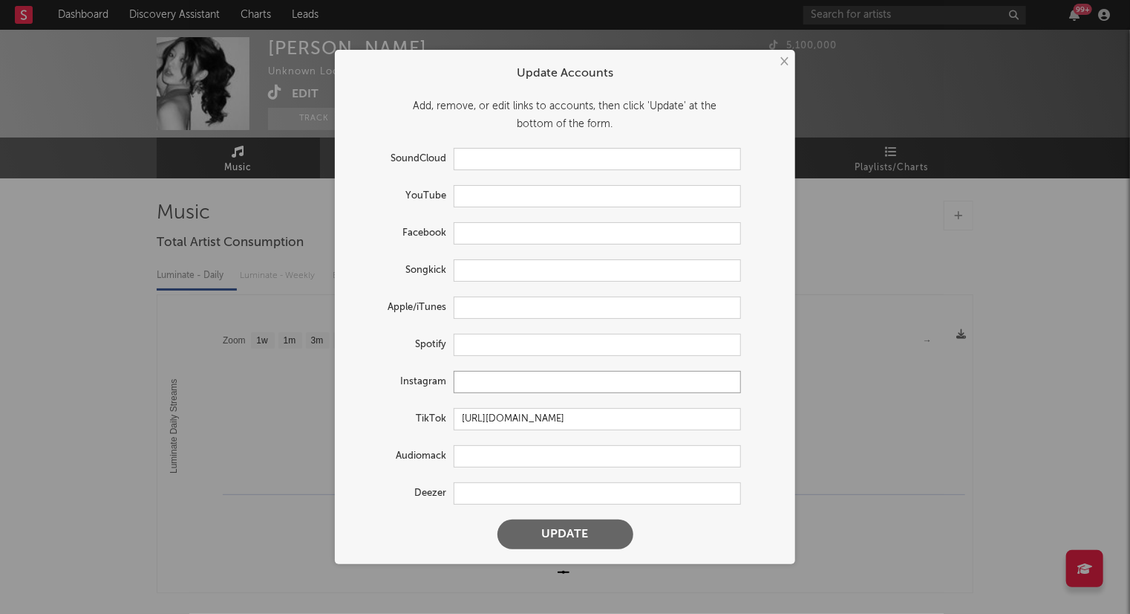
click at [485, 386] on input "text" at bounding box center [597, 382] width 287 height 22
paste input "[URL][DOMAIN_NAME]"
type input "[URL][DOMAIN_NAME]"
click at [549, 538] on button "Update" at bounding box center [566, 534] width 136 height 30
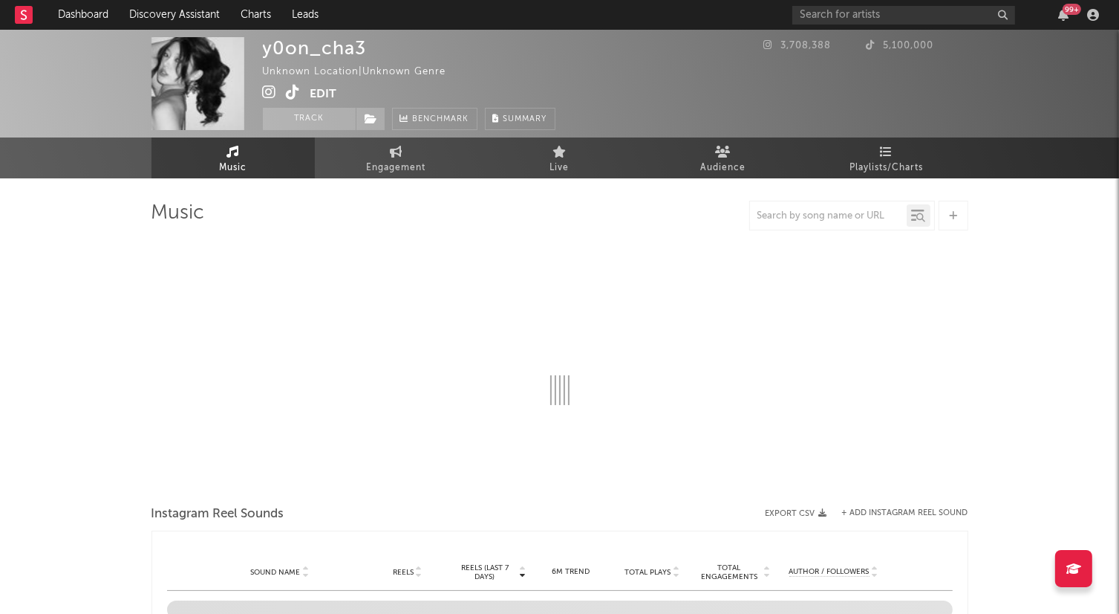
select select "1w"
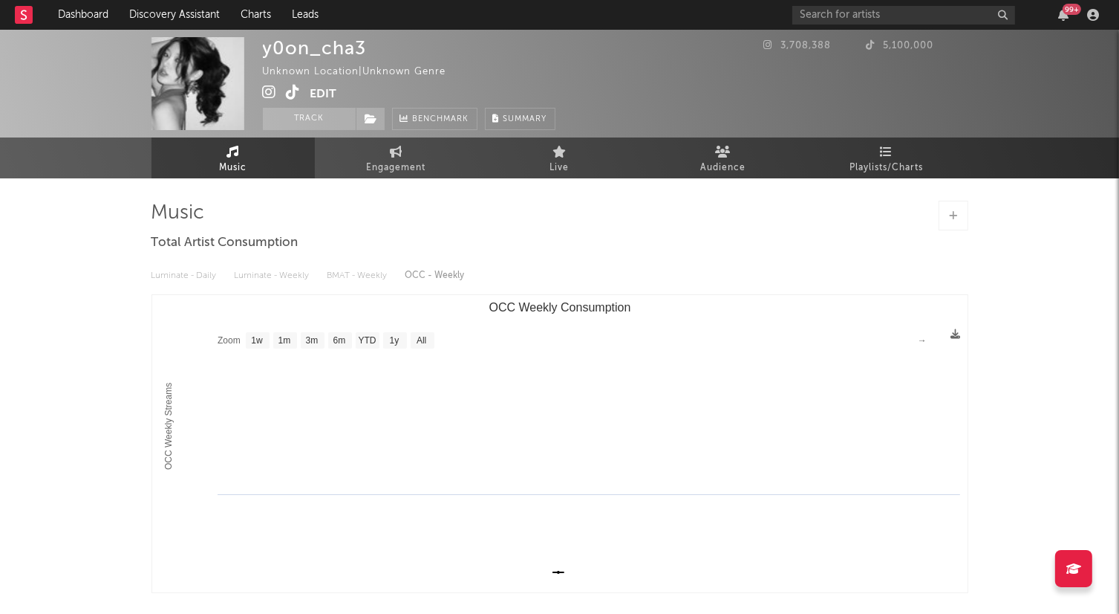
click at [330, 94] on button "Edit" at bounding box center [323, 94] width 27 height 19
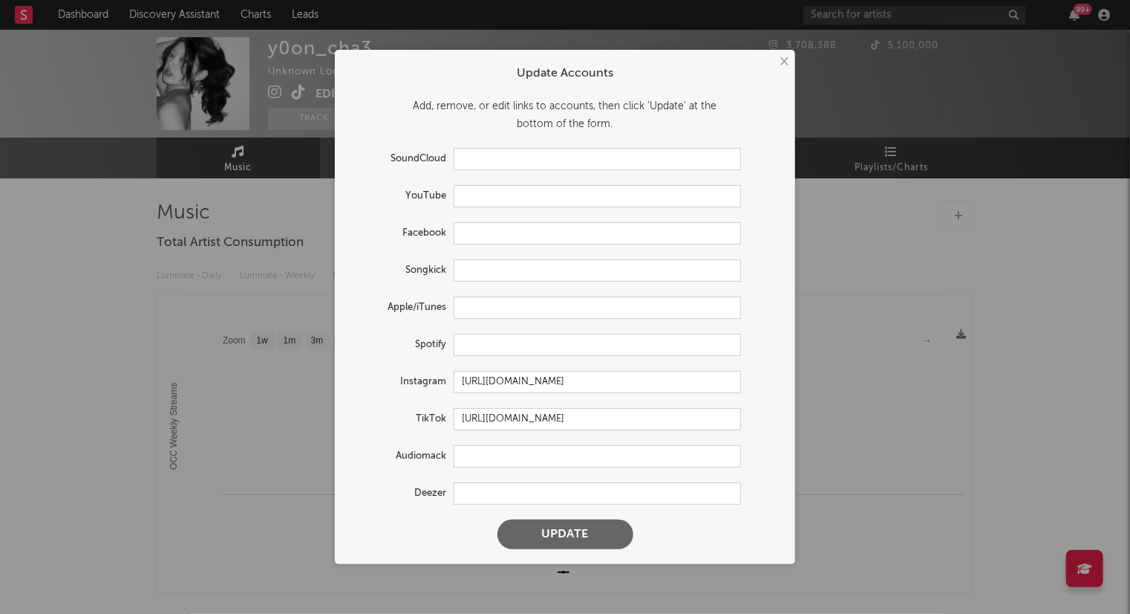
click at [786, 58] on button "×" at bounding box center [783, 61] width 16 height 16
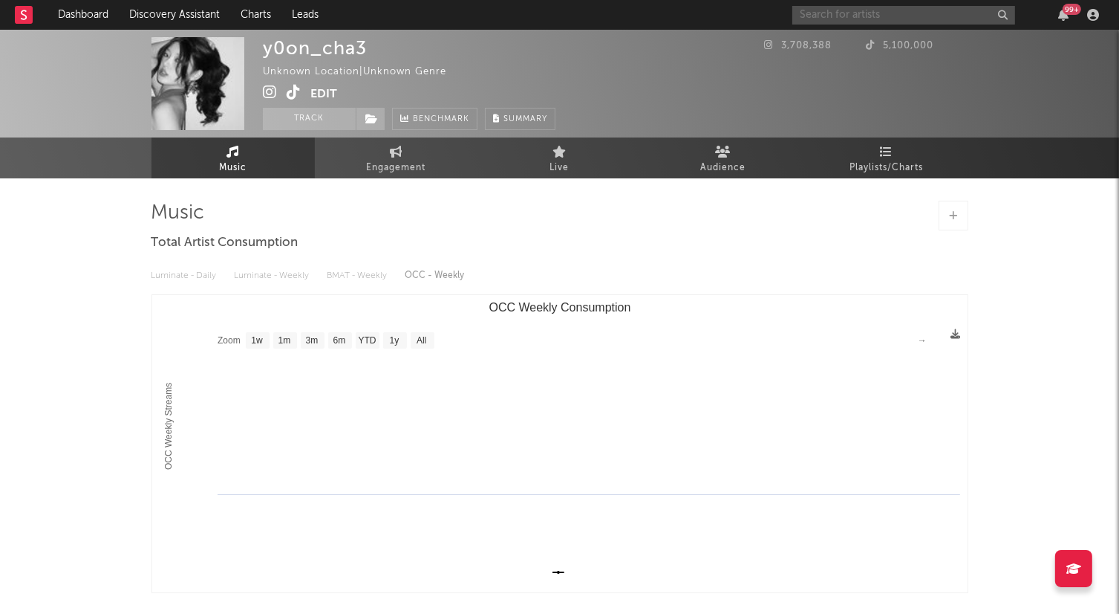
click at [853, 9] on input "text" at bounding box center [904, 15] width 223 height 19
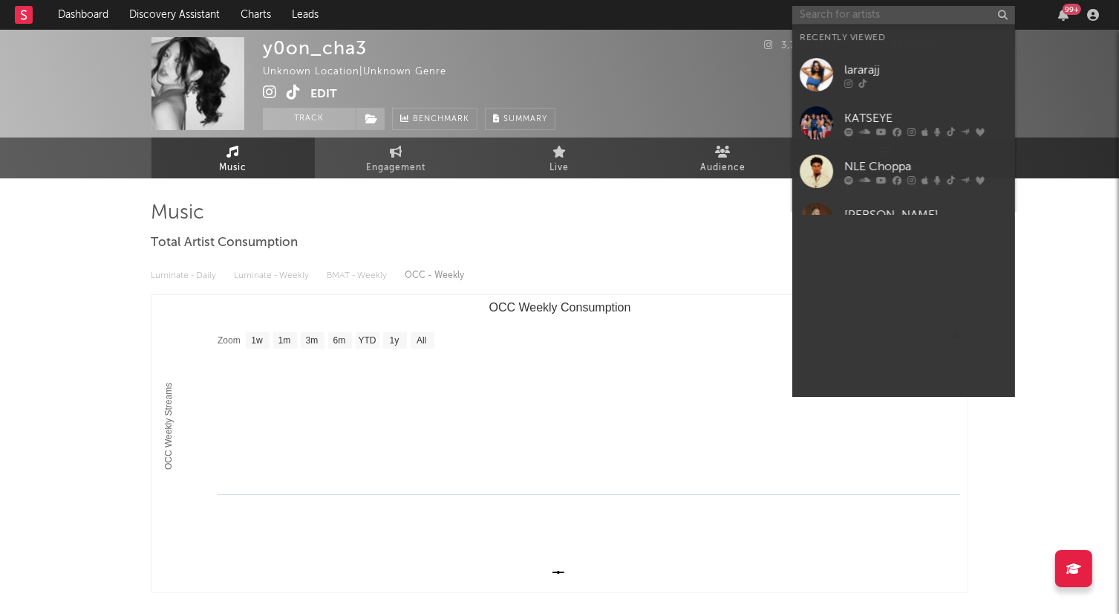
paste input "[URL][DOMAIN_NAME]"
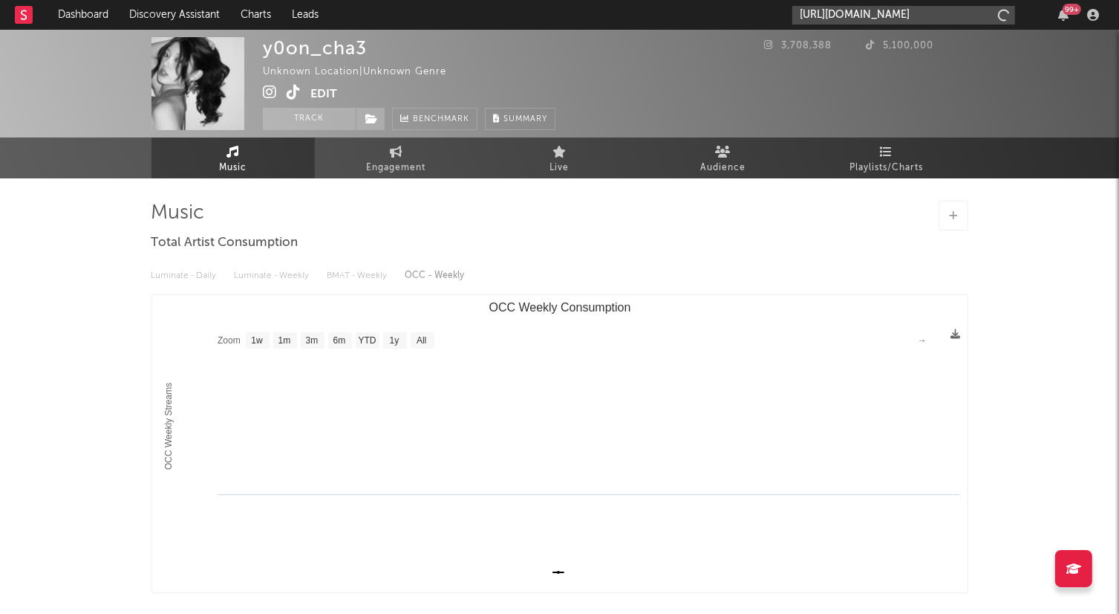
scroll to position [0, 11]
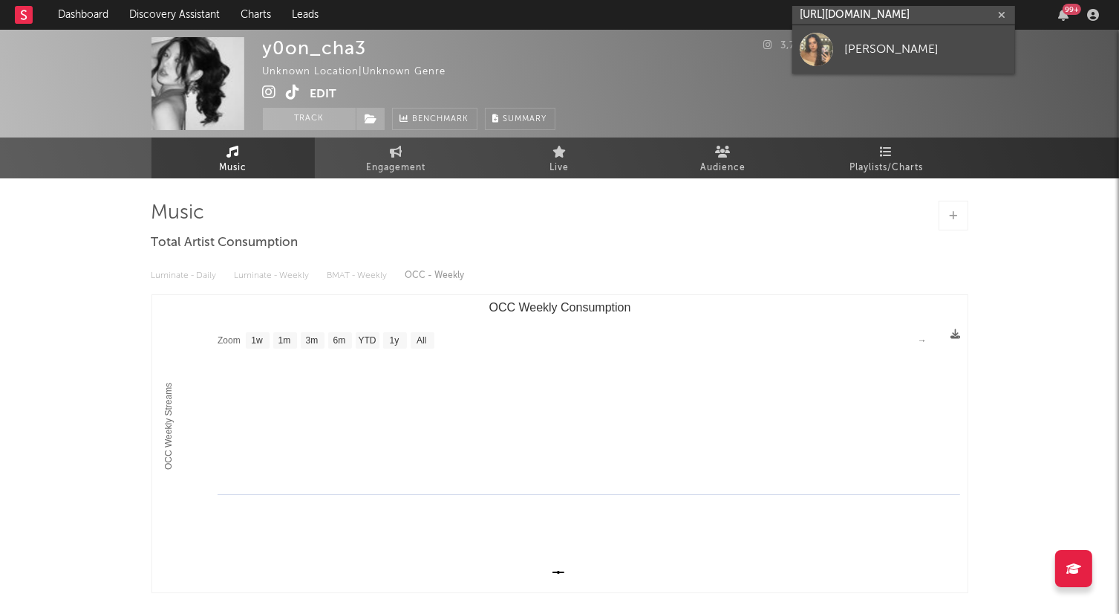
type input "[URL][DOMAIN_NAME]"
click at [815, 58] on div at bounding box center [816, 49] width 33 height 33
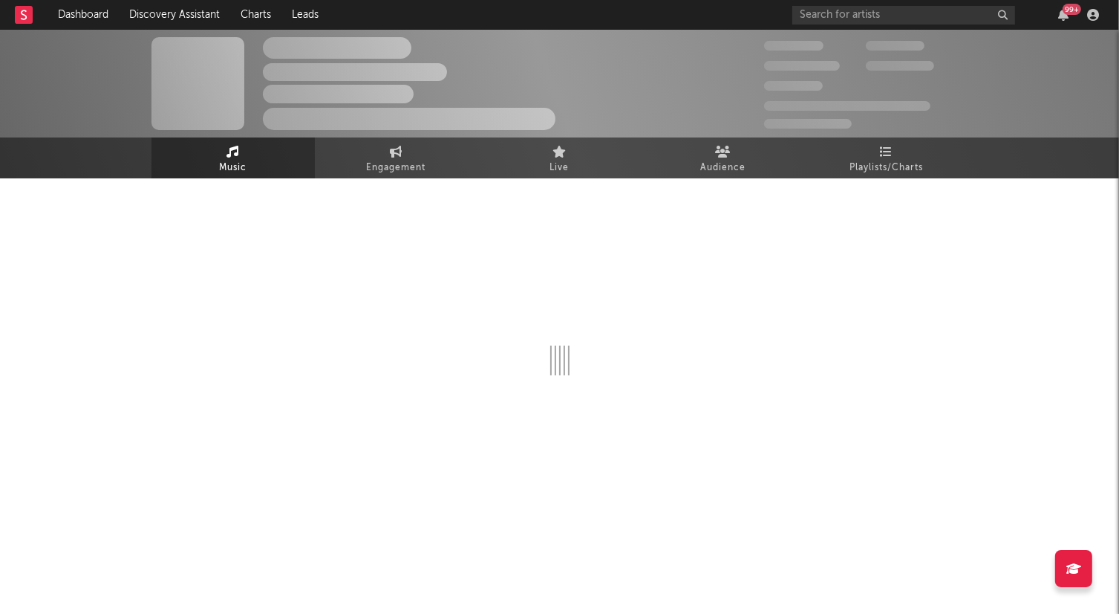
select select "1w"
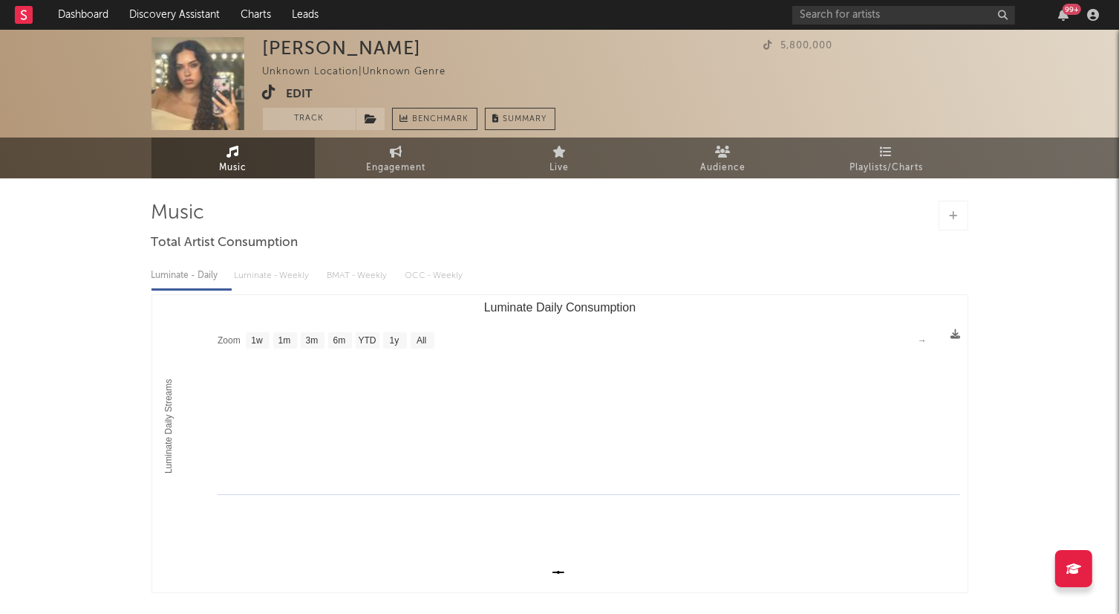
click at [303, 89] on button "Edit" at bounding box center [300, 94] width 27 height 19
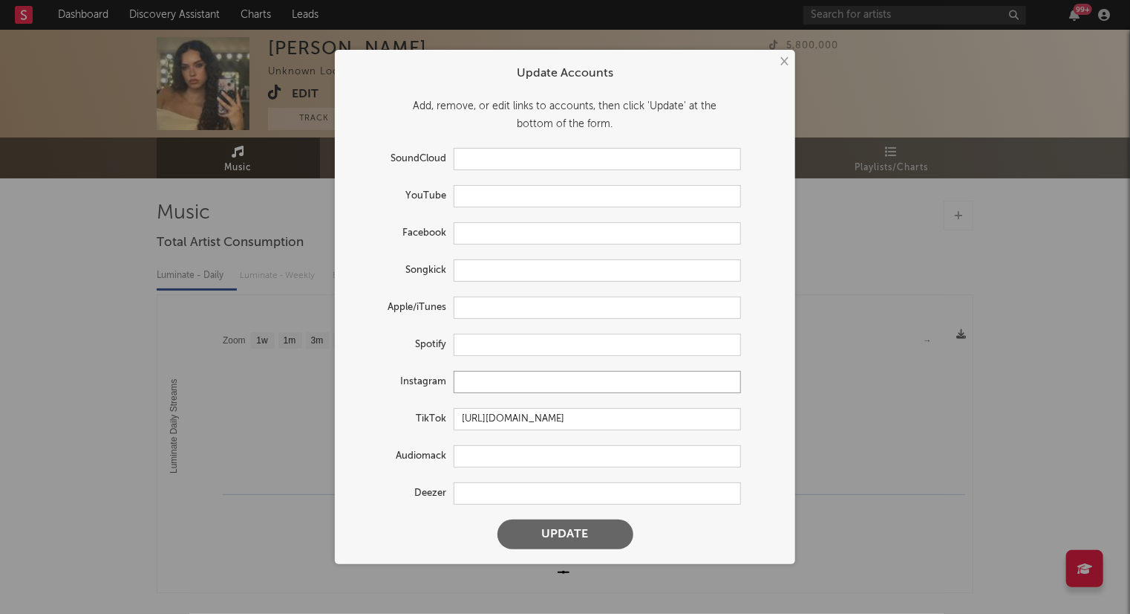
click at [495, 381] on input "text" at bounding box center [597, 382] width 287 height 22
click at [460, 385] on input "text" at bounding box center [597, 382] width 287 height 22
paste input "[URL][DOMAIN_NAME]"
type input "[URL][DOMAIN_NAME]"
click at [576, 535] on button "Update" at bounding box center [566, 534] width 136 height 30
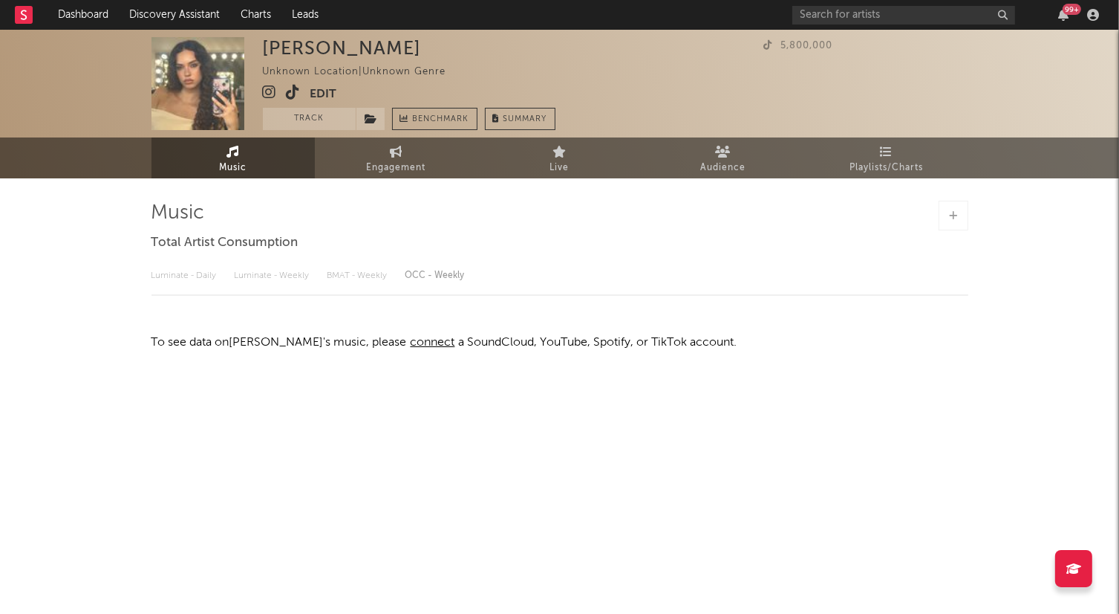
select select "1w"
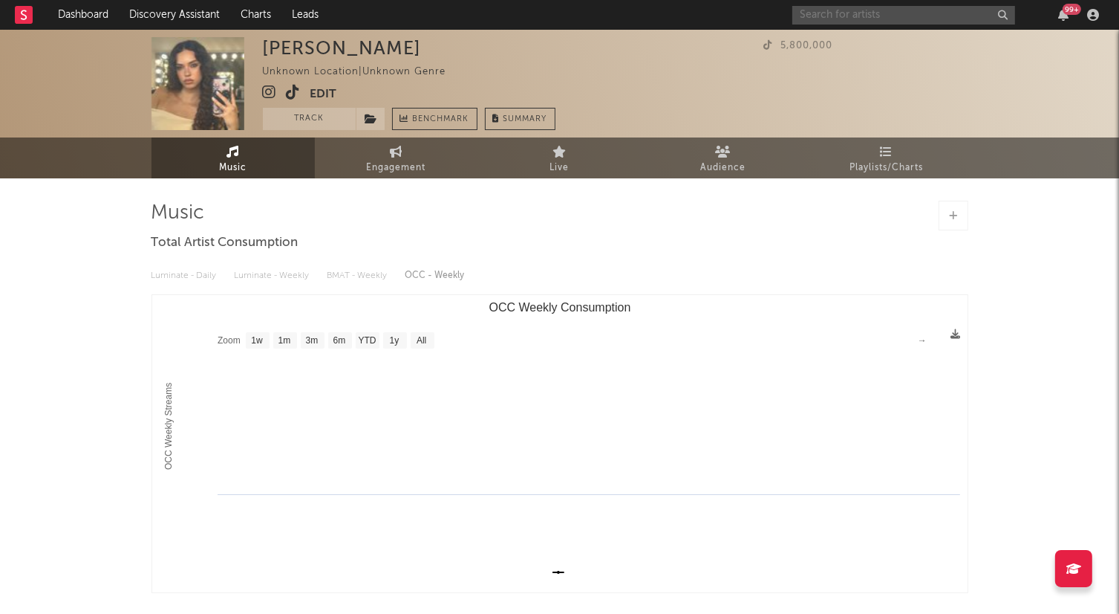
click at [830, 15] on input "text" at bounding box center [904, 15] width 223 height 19
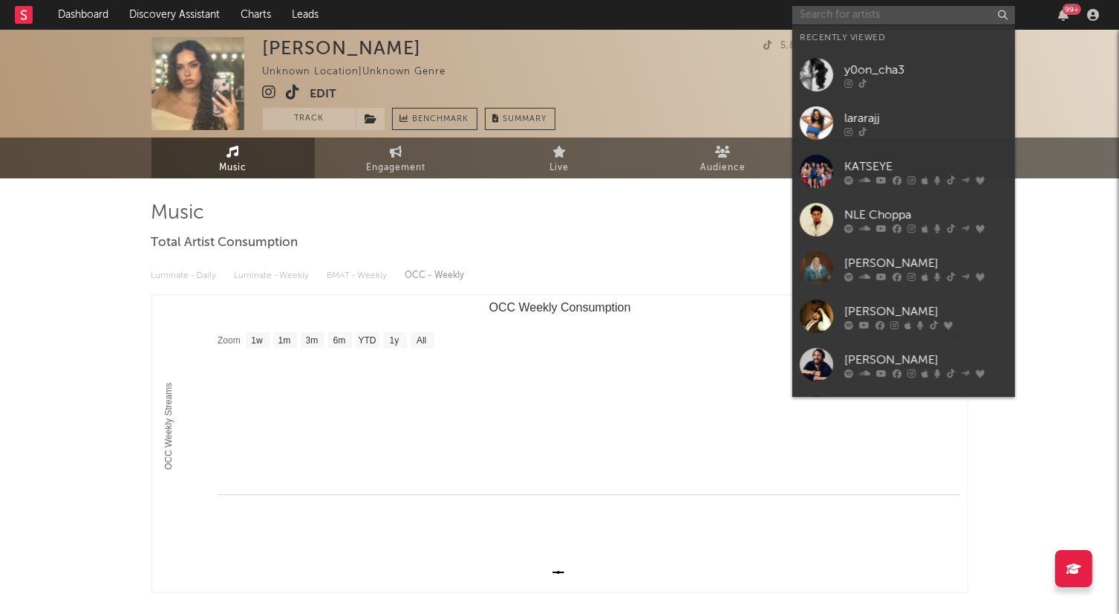
paste input "[PERSON_NAME]"
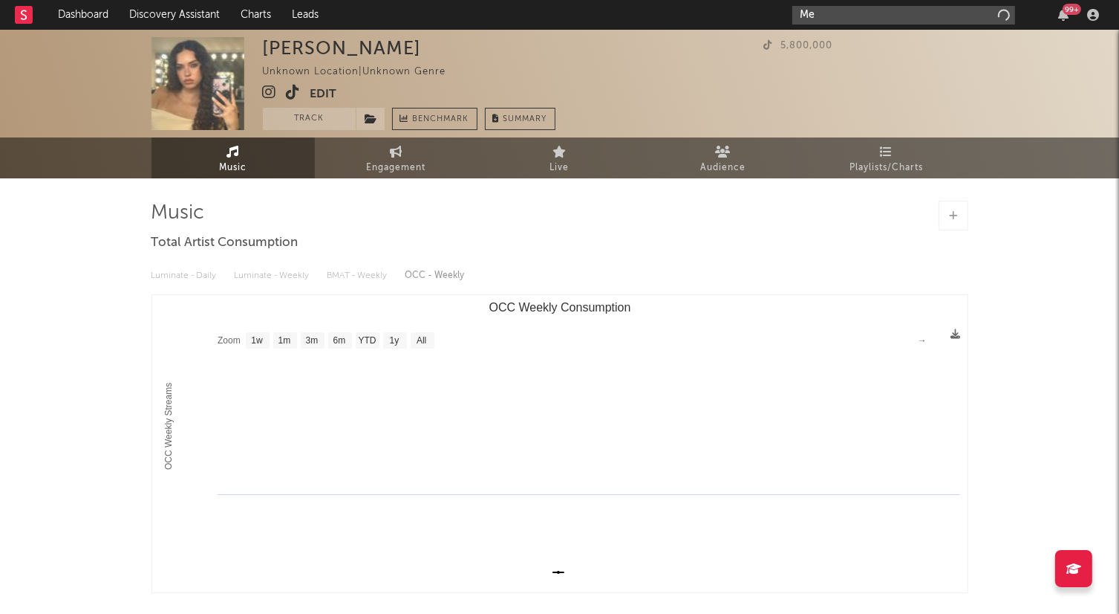
type input "M"
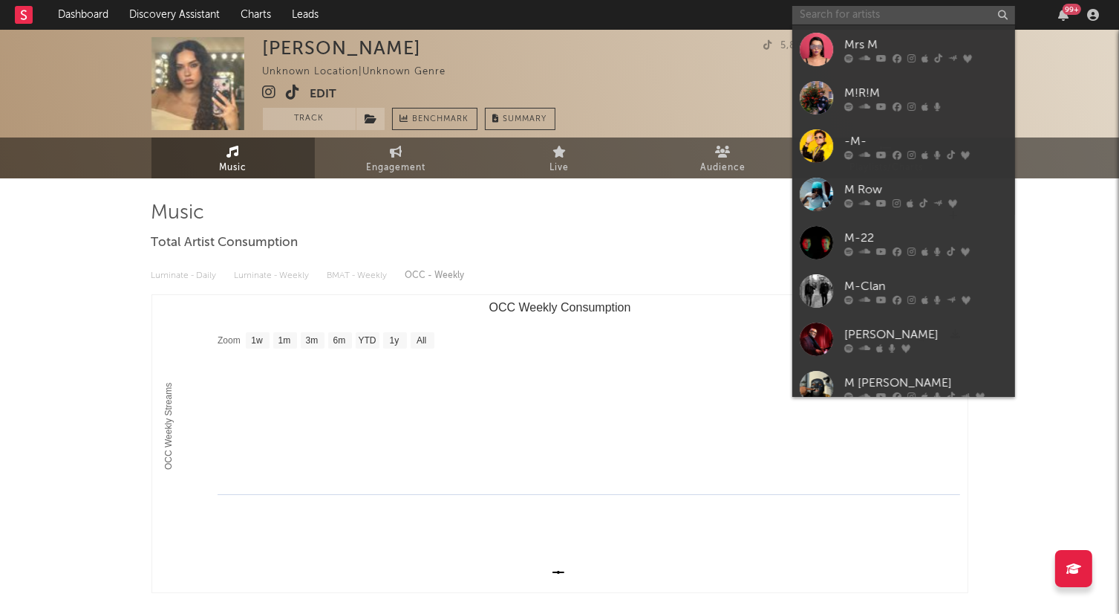
paste input "[URL][DOMAIN_NAME]"
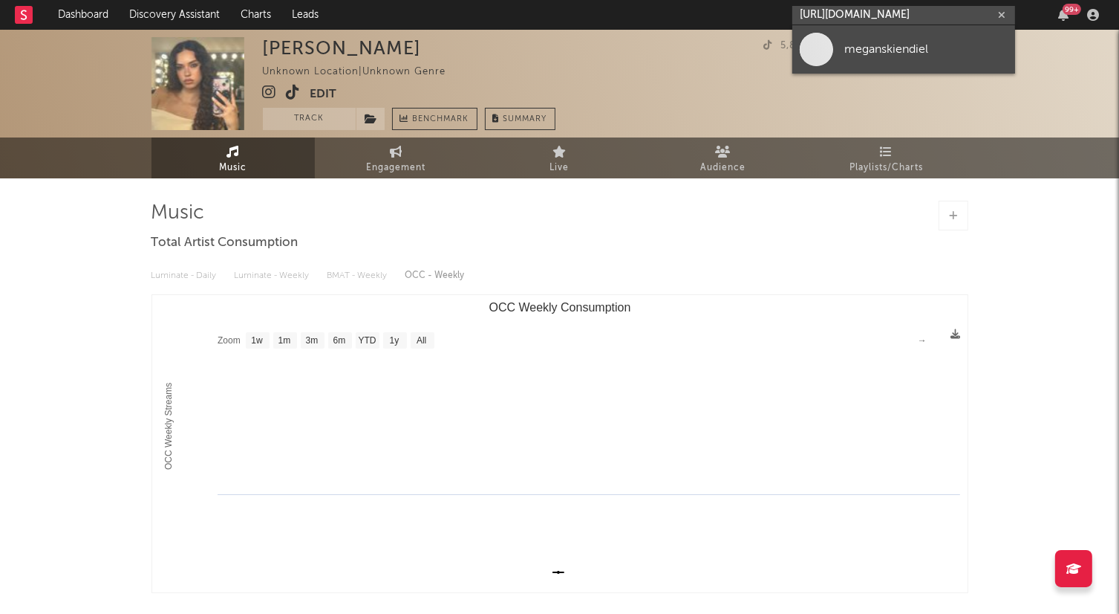
type input "[URL][DOMAIN_NAME]"
click at [835, 38] on link "meganskiendiel" at bounding box center [904, 49] width 223 height 48
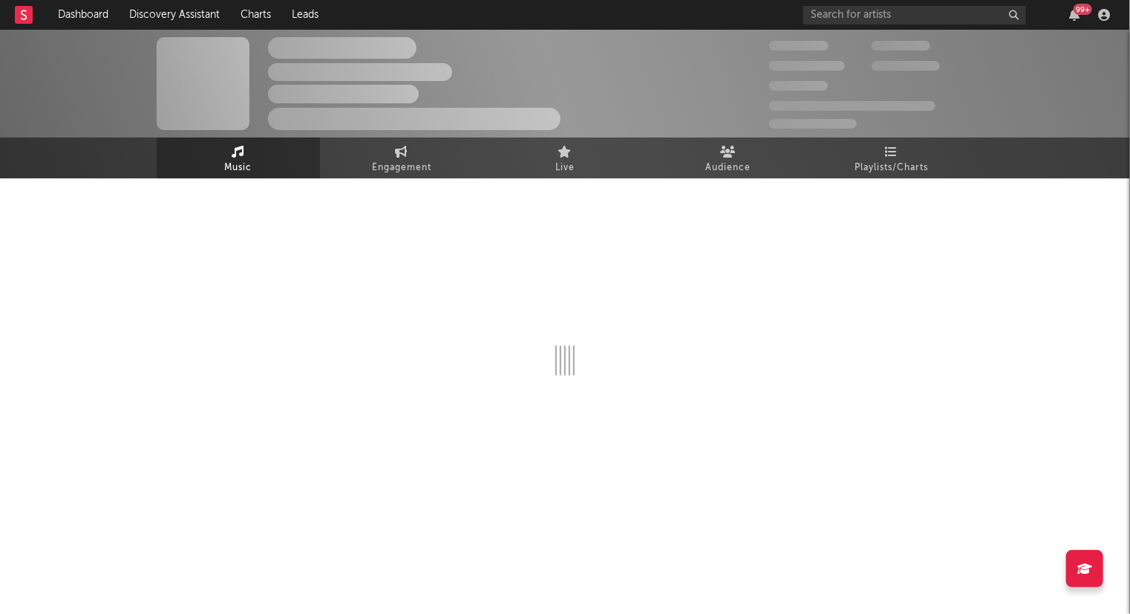
select select "1w"
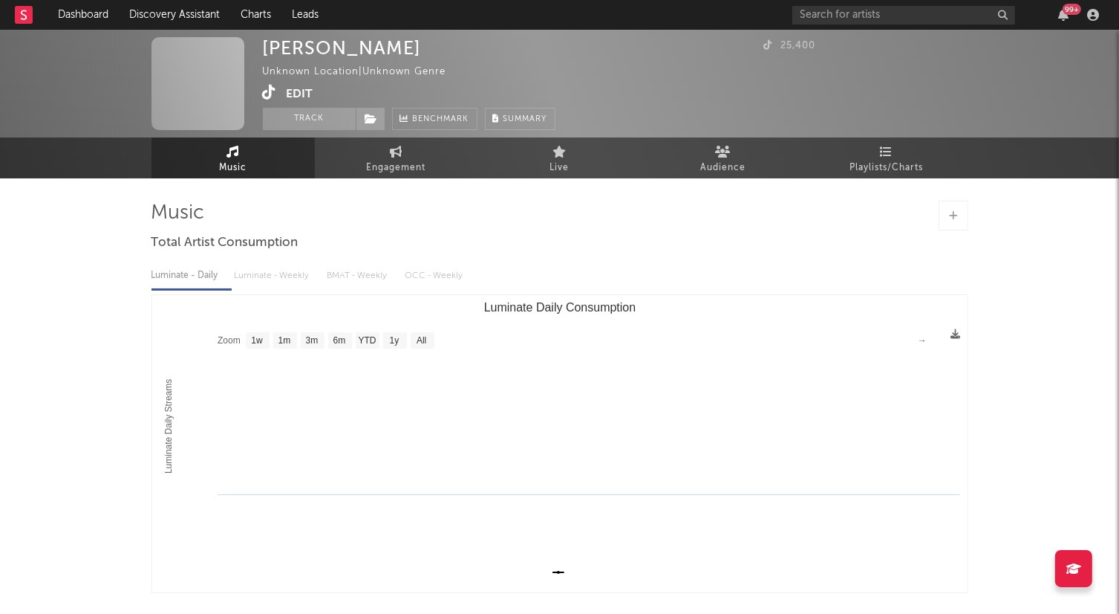
click at [305, 85] on button "Edit" at bounding box center [300, 94] width 27 height 19
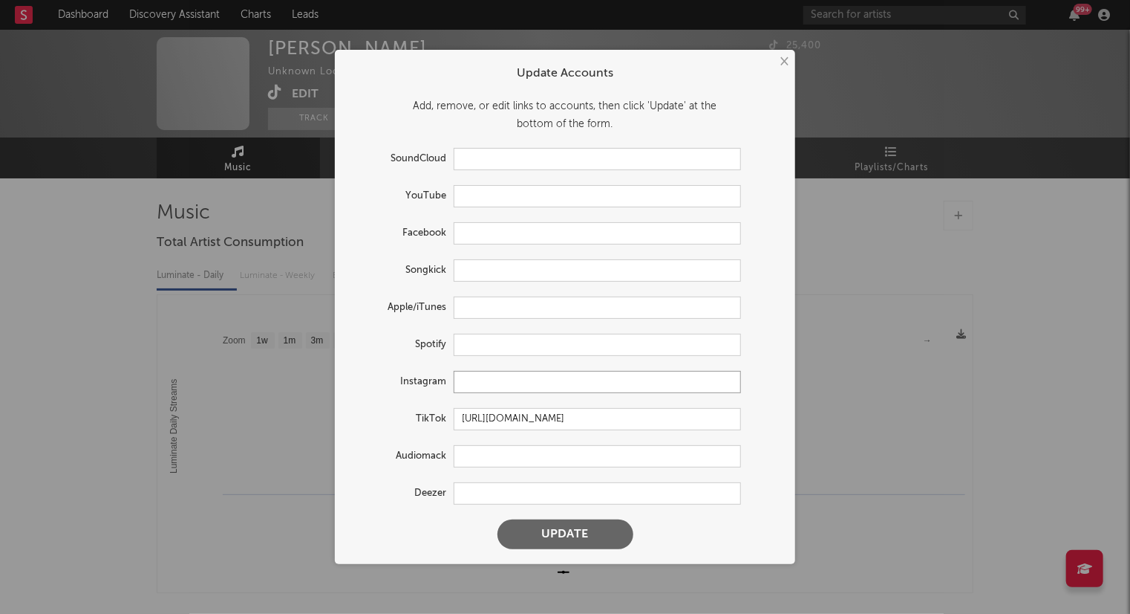
click at [457, 378] on input "text" at bounding box center [597, 382] width 287 height 22
paste input "[URL][DOMAIN_NAME]"
type input "[URL][DOMAIN_NAME]"
click at [579, 533] on button "Update" at bounding box center [566, 534] width 136 height 30
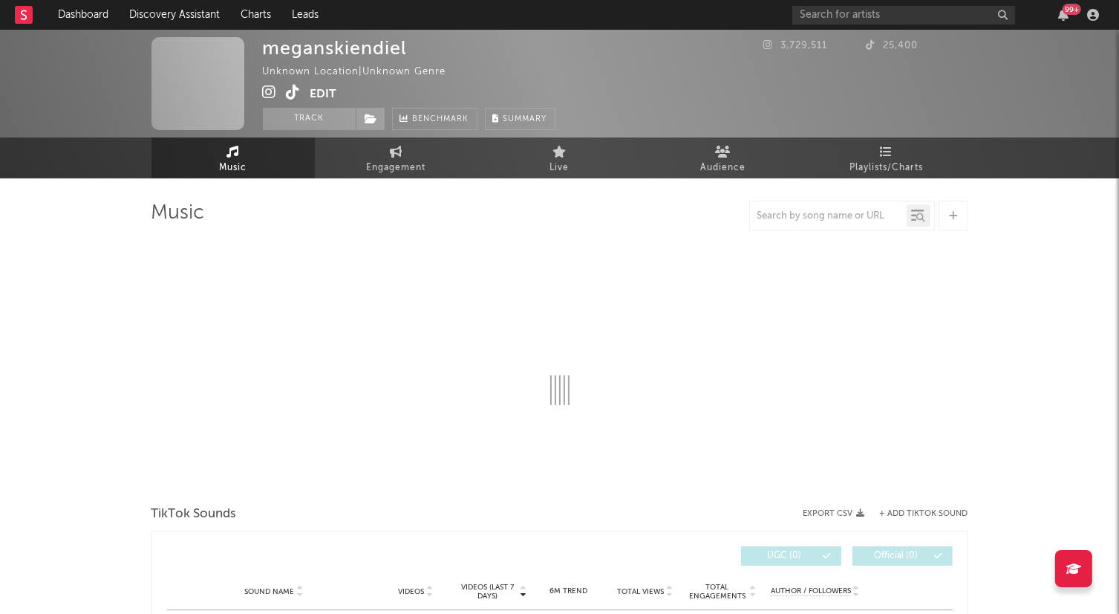
select select "1w"
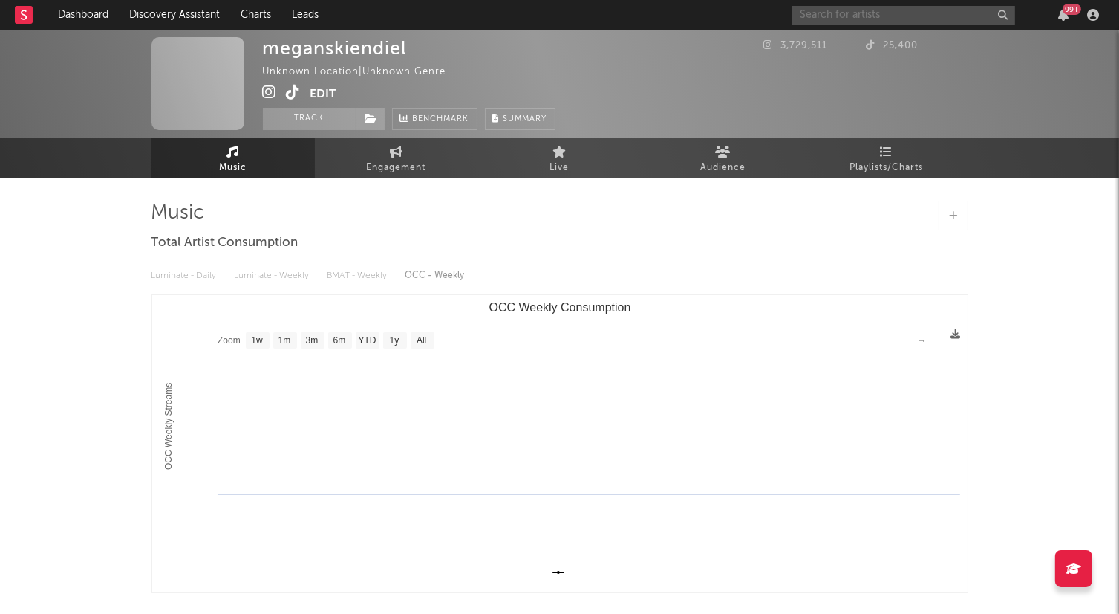
click at [833, 16] on input "text" at bounding box center [904, 15] width 223 height 19
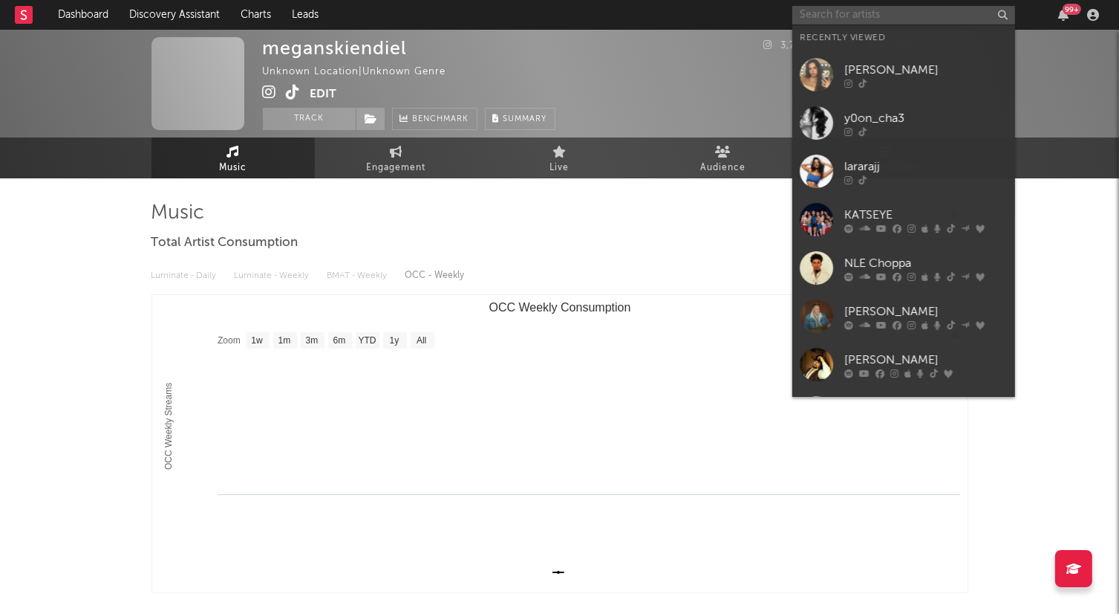
paste input "[URL][DOMAIN_NAME]"
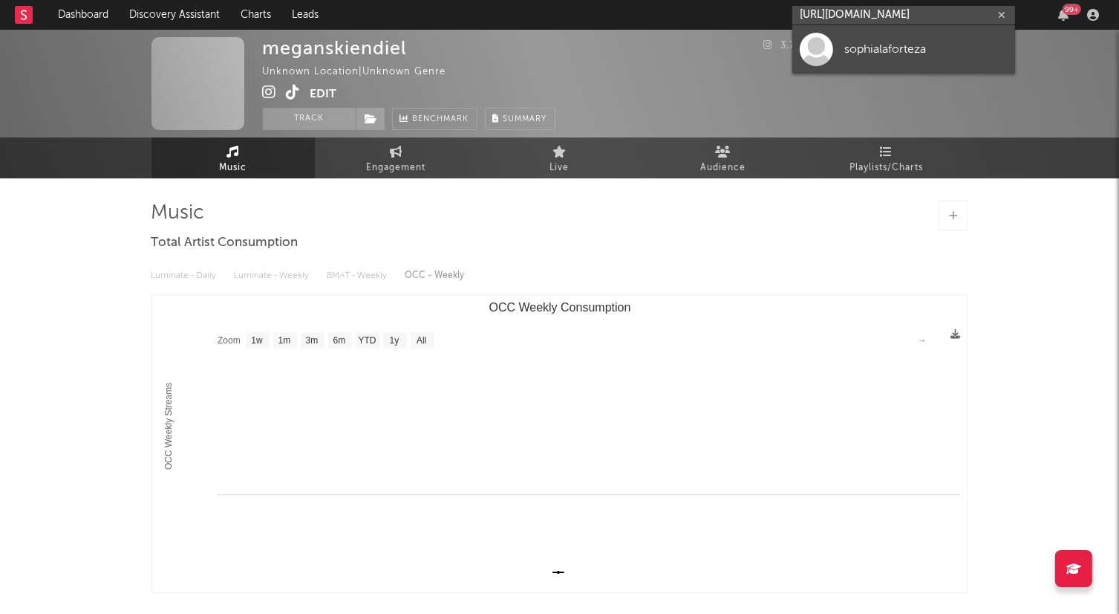
type input "[URL][DOMAIN_NAME]"
click at [813, 43] on div at bounding box center [816, 49] width 33 height 33
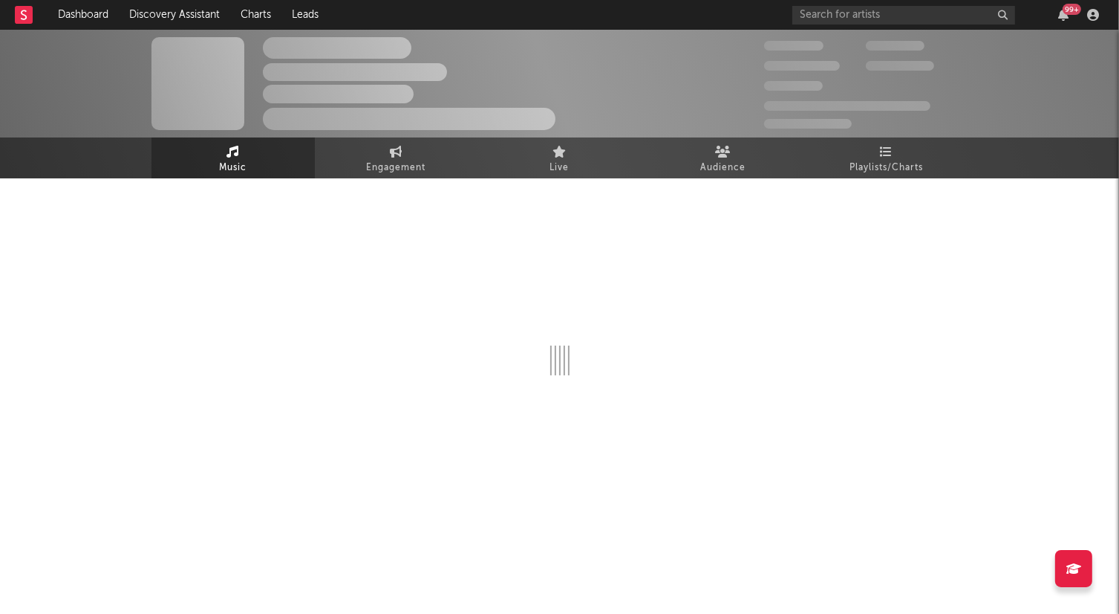
select select "1w"
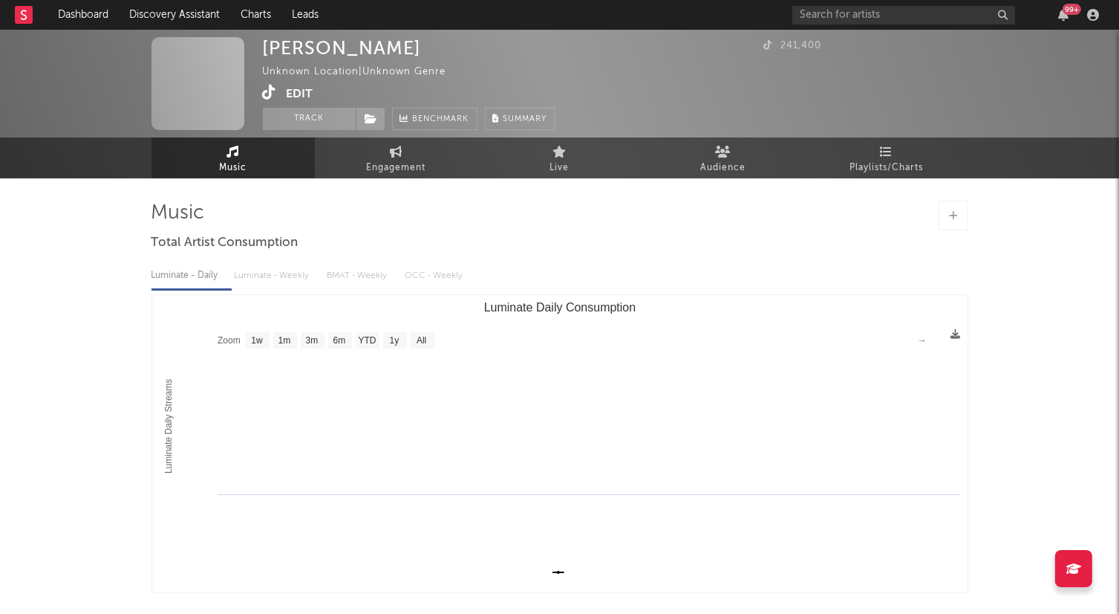
click at [294, 89] on button "Edit" at bounding box center [300, 94] width 27 height 19
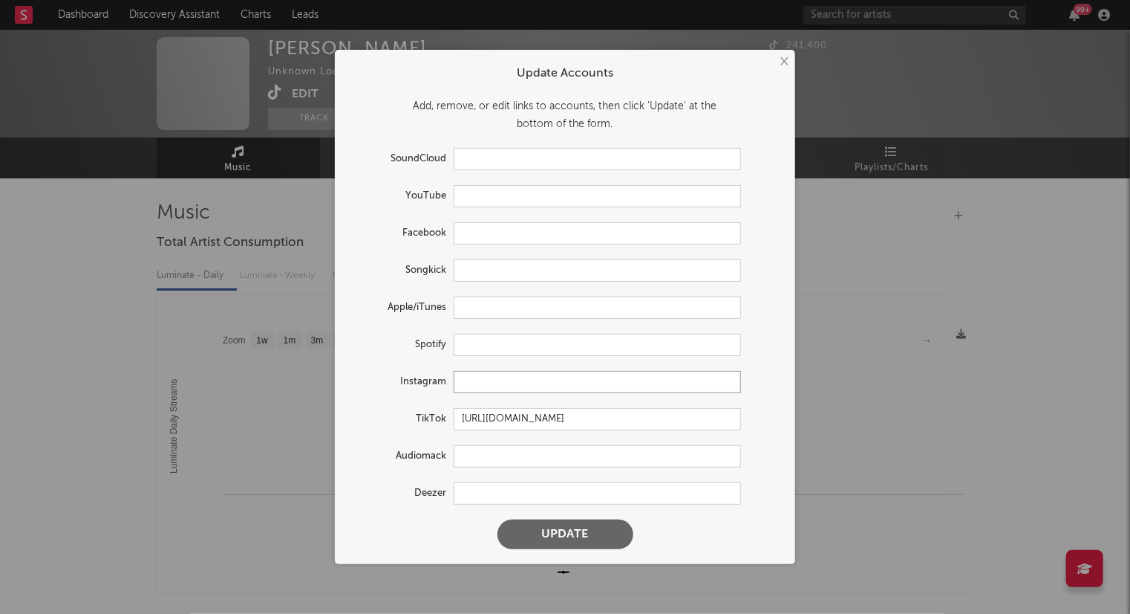
click at [477, 380] on input "text" at bounding box center [597, 382] width 287 height 22
paste input "[URL][DOMAIN_NAME]"
type input "[URL][DOMAIN_NAME]"
click at [564, 536] on button "Update" at bounding box center [566, 534] width 136 height 30
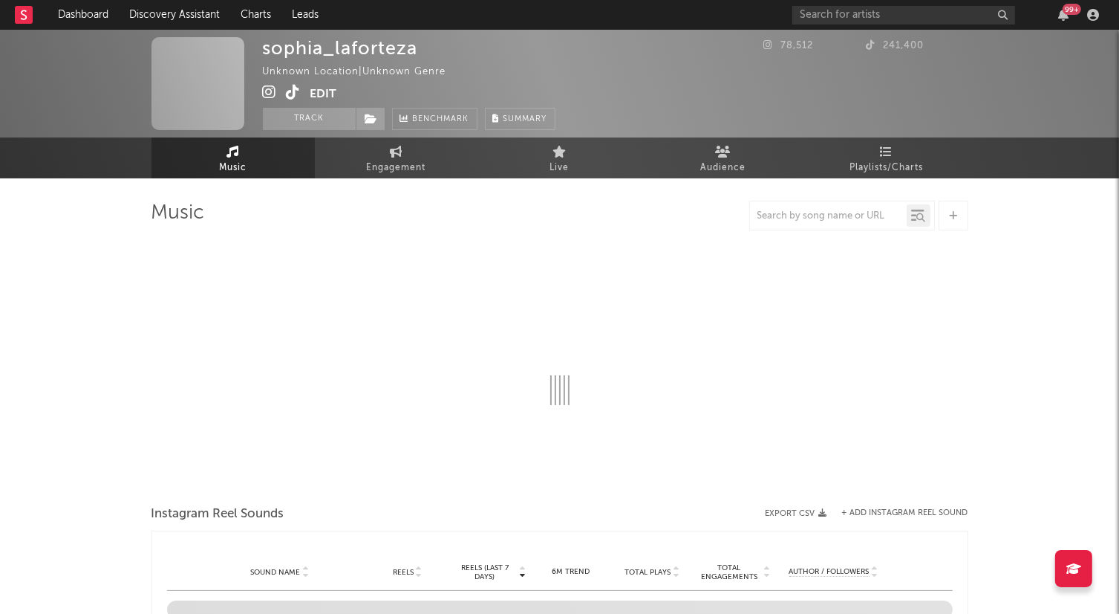
select select "1w"
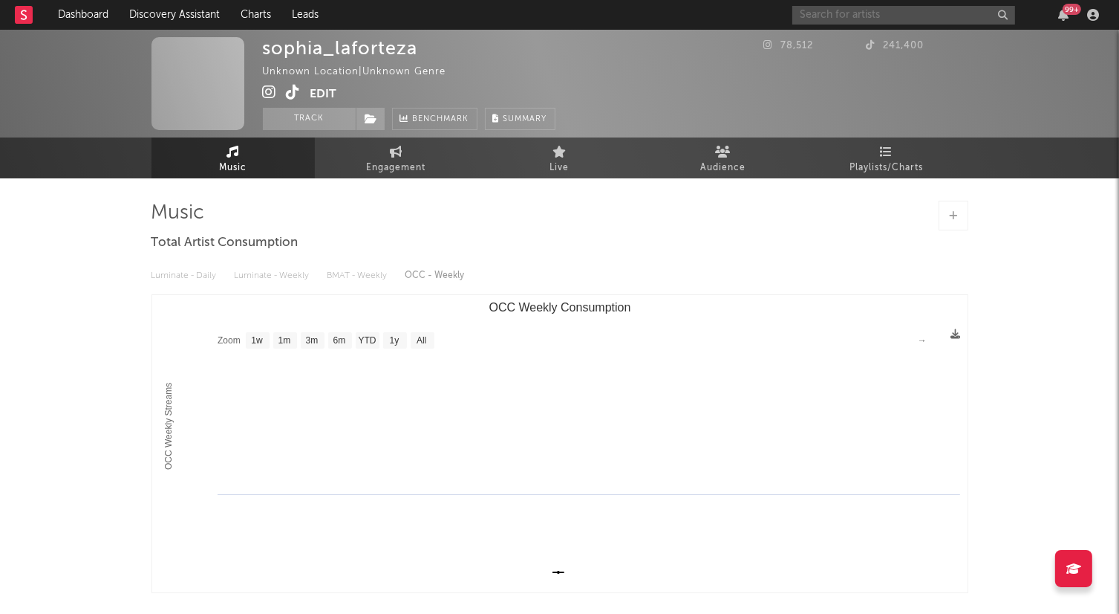
click at [894, 14] on input "text" at bounding box center [904, 15] width 223 height 19
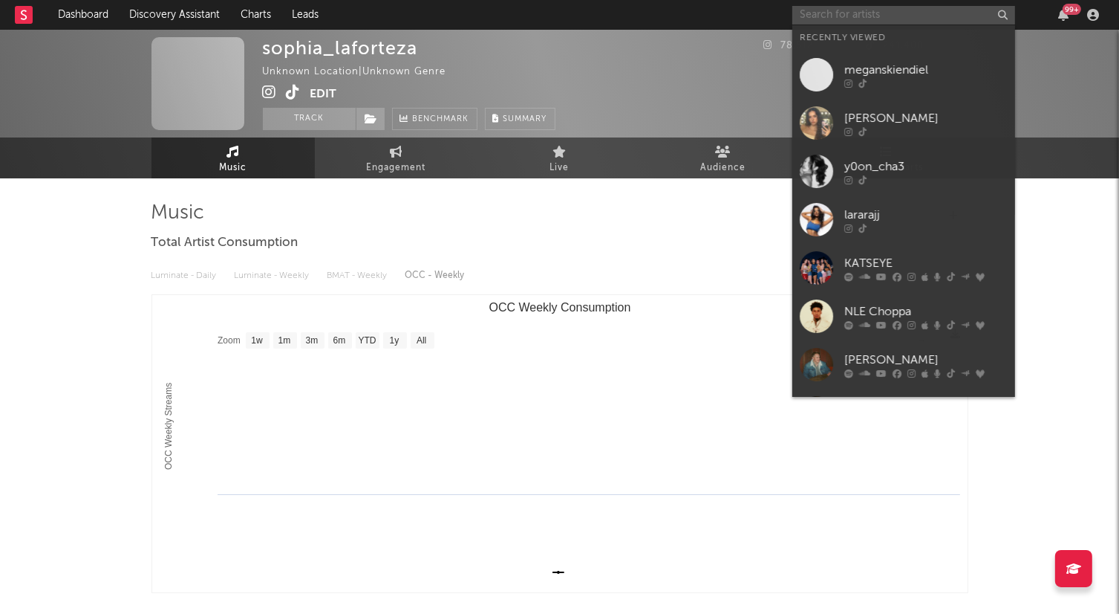
paste input "[URL][DOMAIN_NAME]"
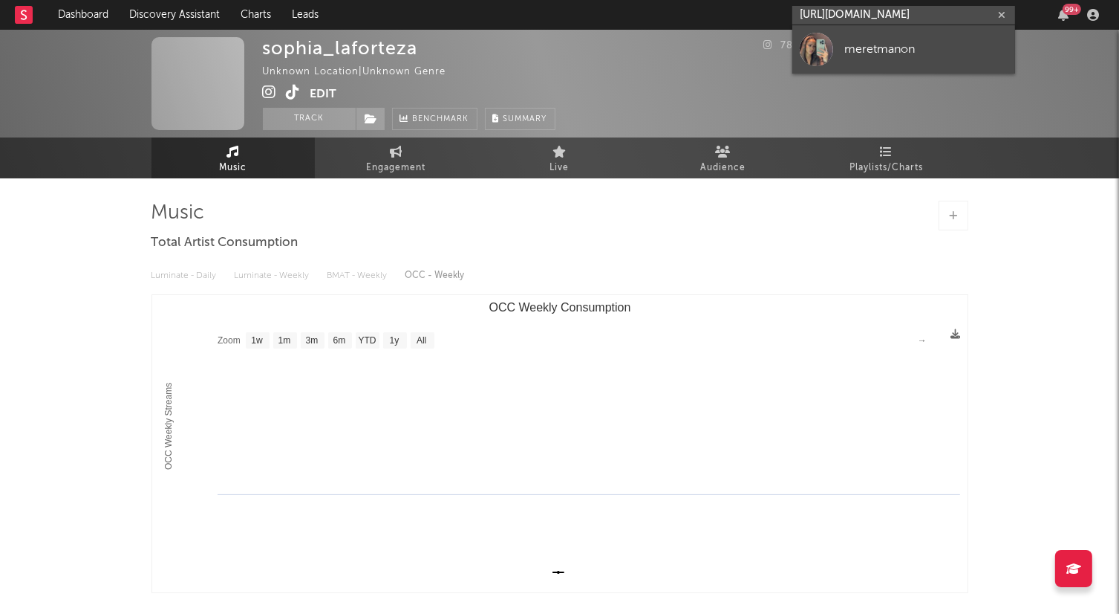
type input "[URL][DOMAIN_NAME]"
click at [845, 48] on div "meretmanon" at bounding box center [925, 49] width 163 height 18
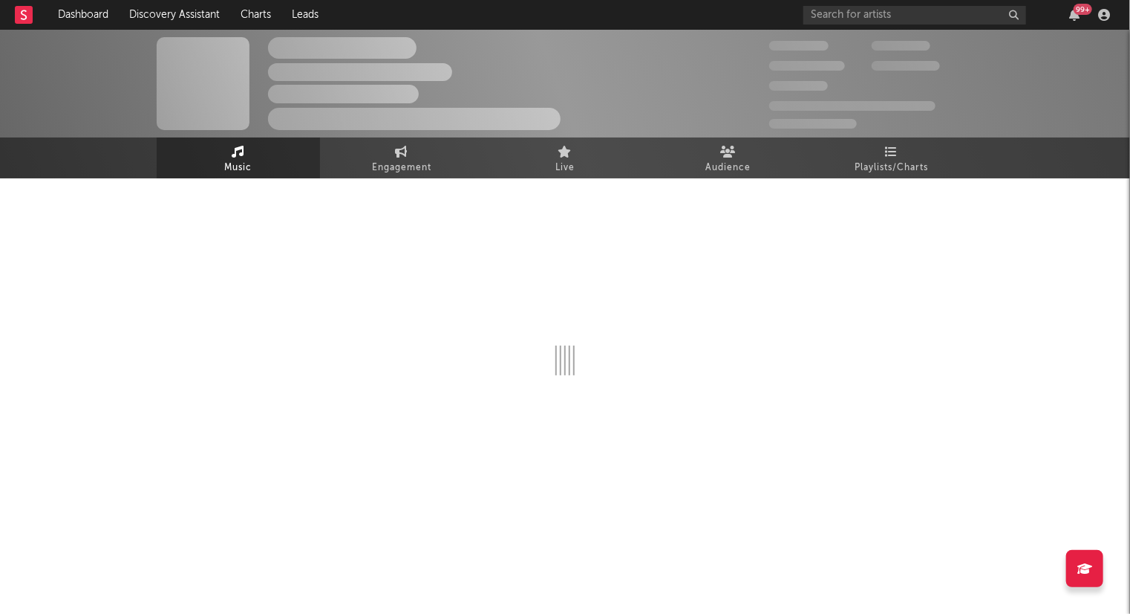
select select "1w"
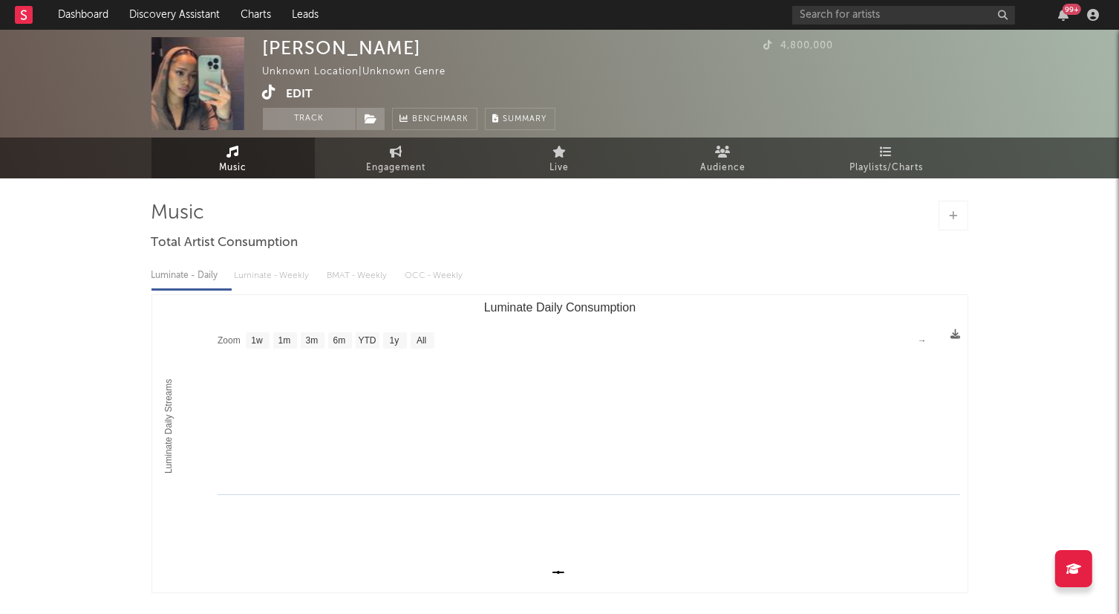
click at [301, 93] on button "Edit" at bounding box center [300, 94] width 27 height 19
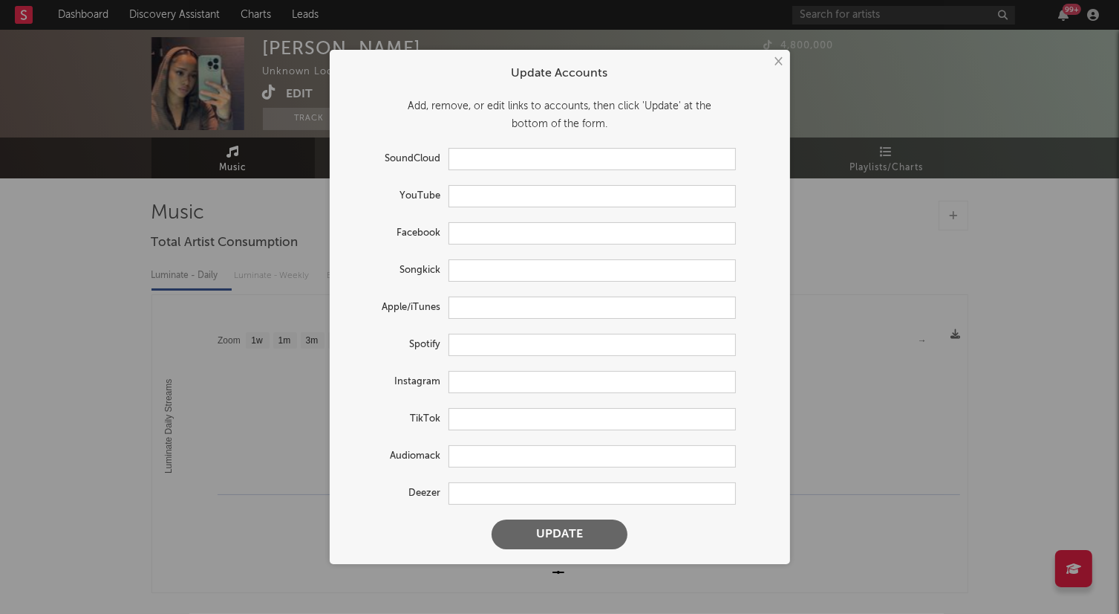
type input "[URL][DOMAIN_NAME]"
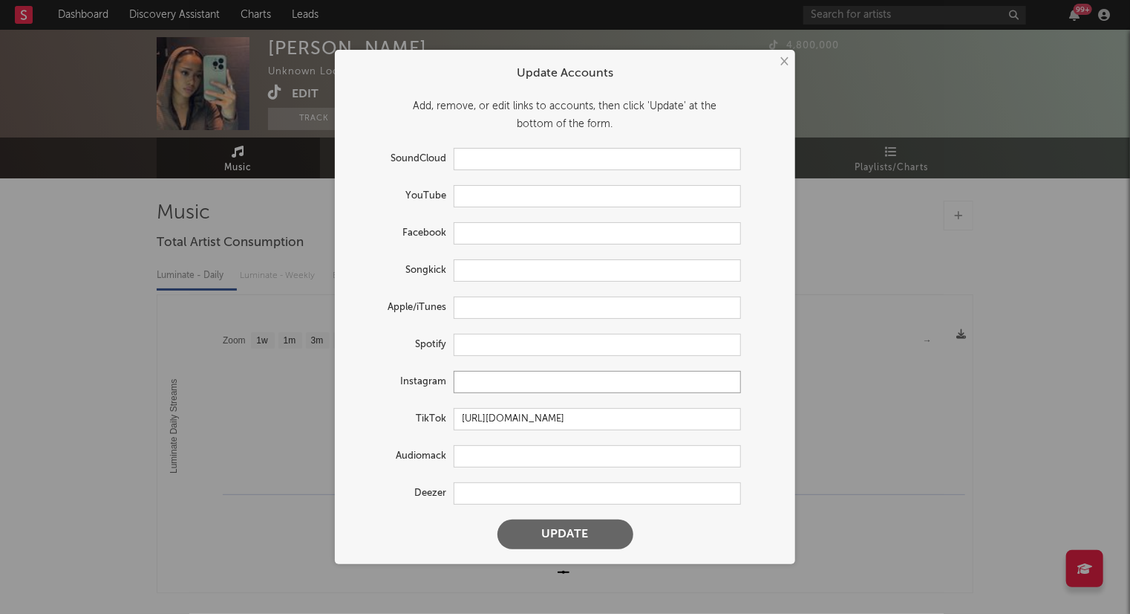
click at [483, 381] on input "text" at bounding box center [597, 382] width 287 height 22
paste input "[URL][DOMAIN_NAME]"
type input "[URL][DOMAIN_NAME]"
click at [558, 536] on button "Update" at bounding box center [566, 534] width 136 height 30
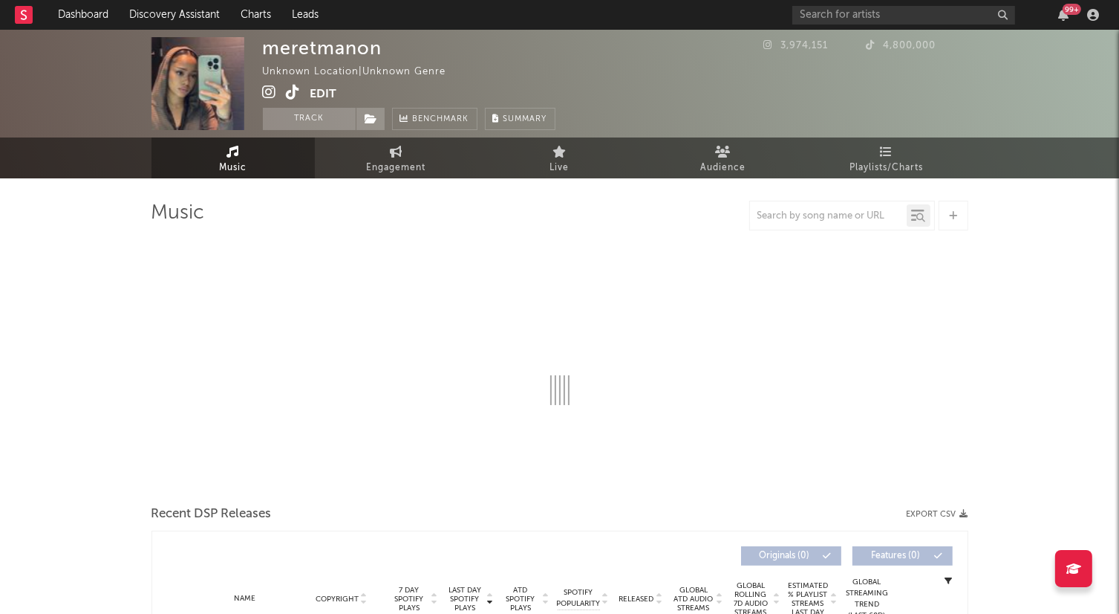
select select "1w"
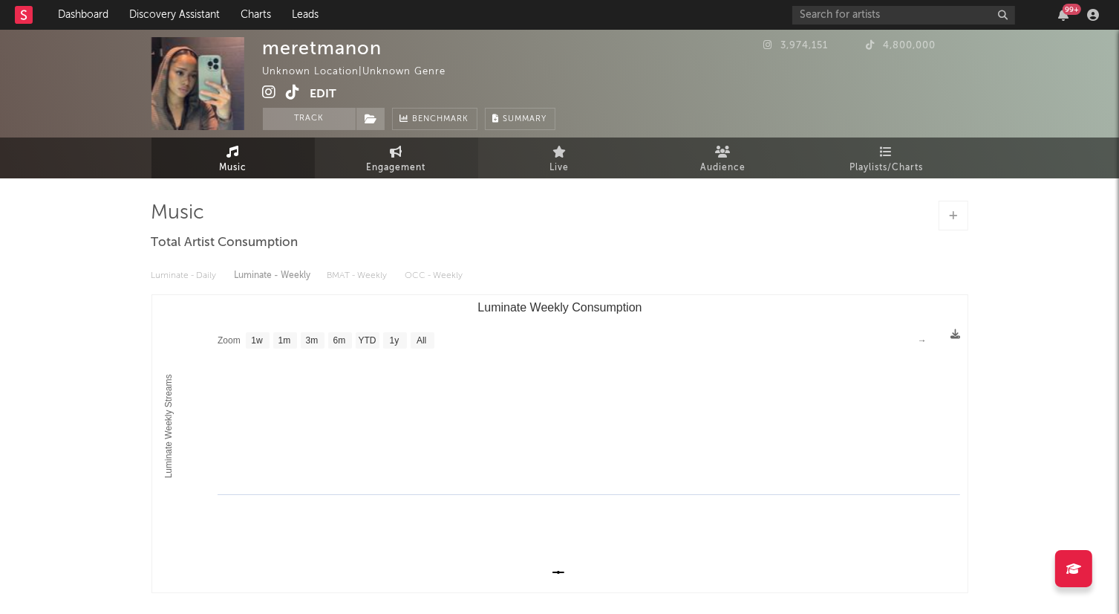
click at [394, 175] on span "Engagement" at bounding box center [396, 168] width 59 height 18
select select "1w"
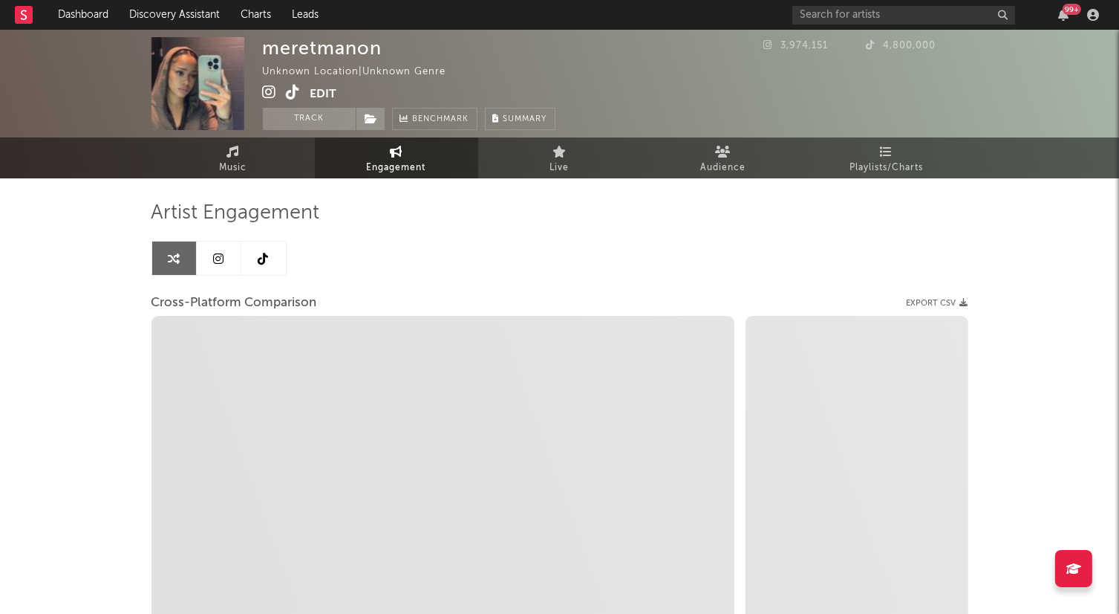
select select "1m"
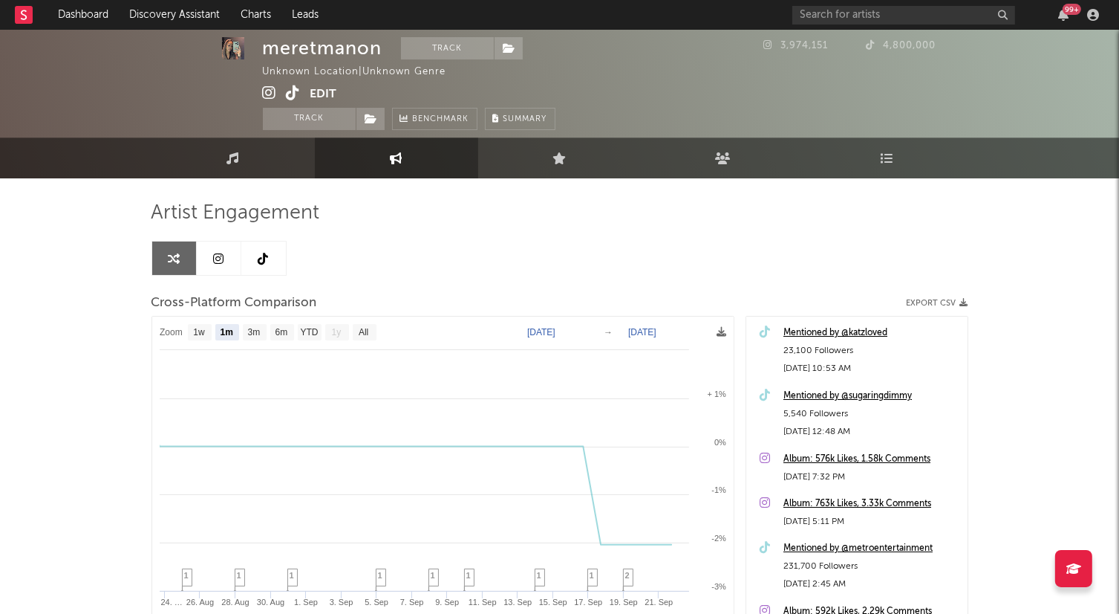
click at [217, 254] on icon at bounding box center [218, 259] width 10 height 12
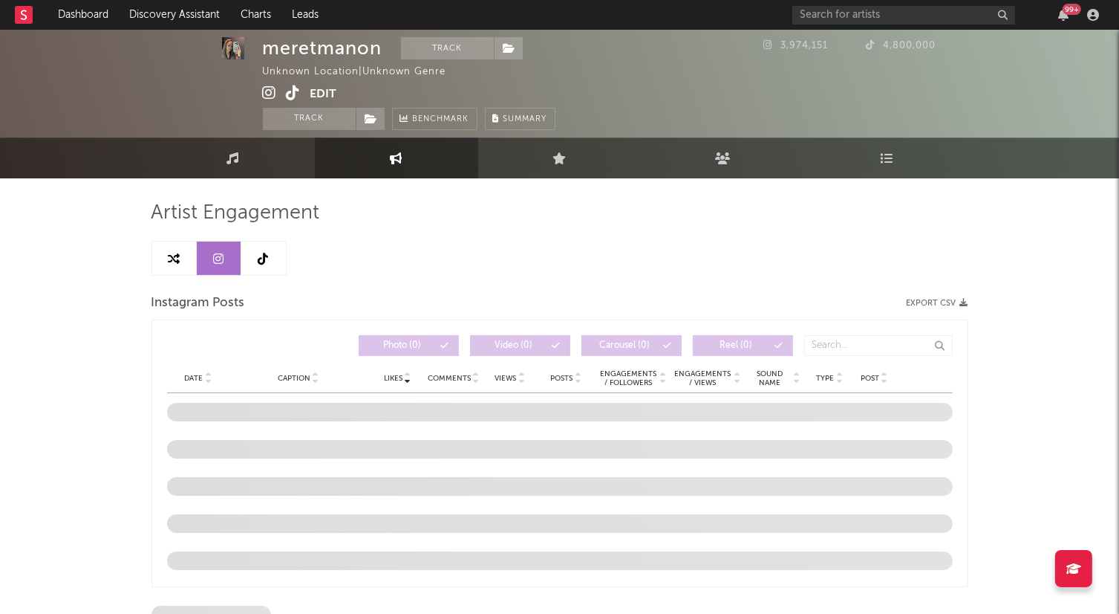
select select "1w"
